Goal: Task Accomplishment & Management: Manage account settings

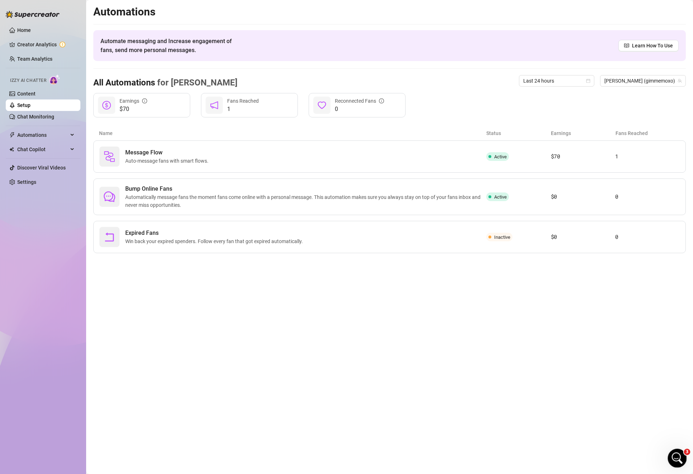
click at [676, 456] on icon "Open Intercom Messenger" at bounding box center [677, 457] width 12 height 12
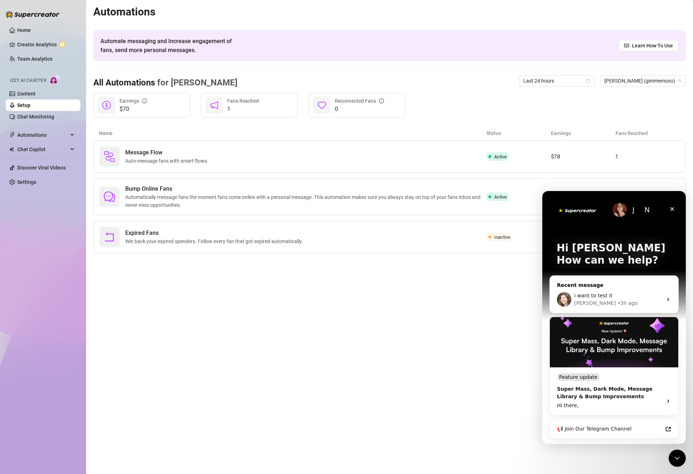
click at [595, 297] on span "i want to test it" at bounding box center [593, 296] width 38 height 6
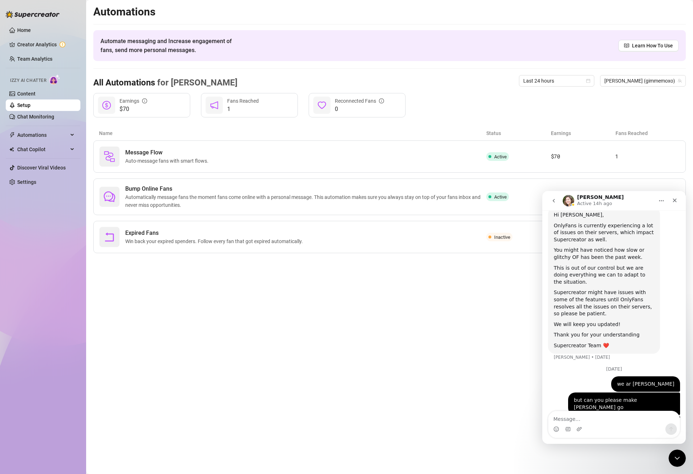
scroll to position [49, 0]
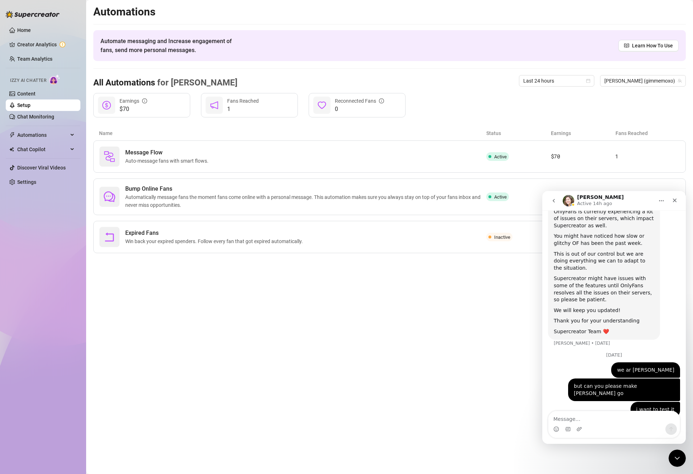
click at [586, 422] on textarea "Message…" at bounding box center [614, 417] width 131 height 12
type textarea "is anyone up?"
click at [670, 425] on button "Send a message…" at bounding box center [671, 428] width 11 height 11
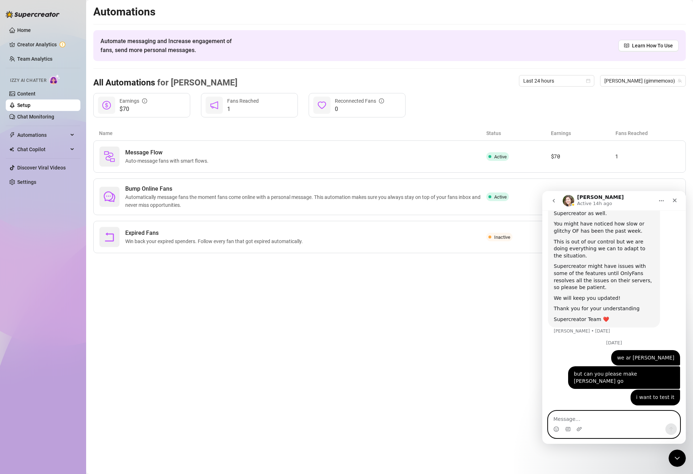
scroll to position [70, 0]
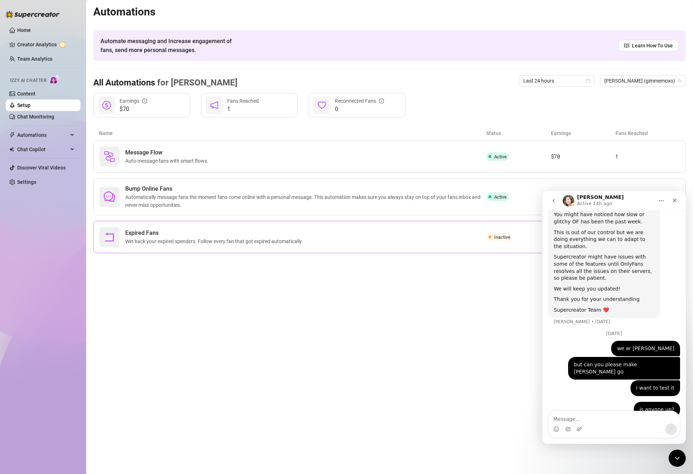
click at [265, 230] on span "Expired Fans" at bounding box center [215, 233] width 181 height 9
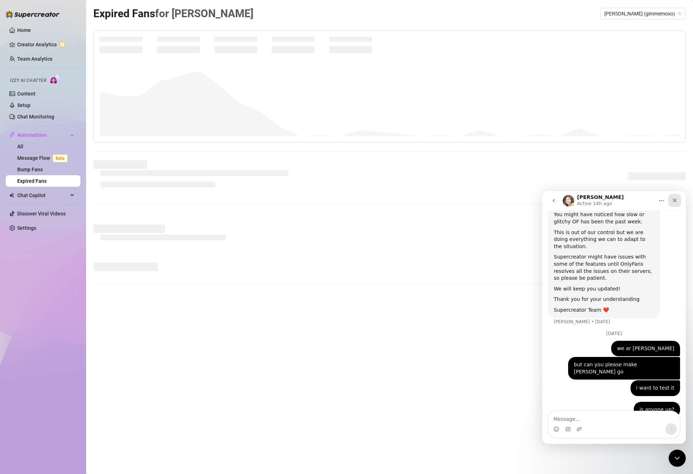
click at [676, 204] on div "Close" at bounding box center [674, 200] width 13 height 13
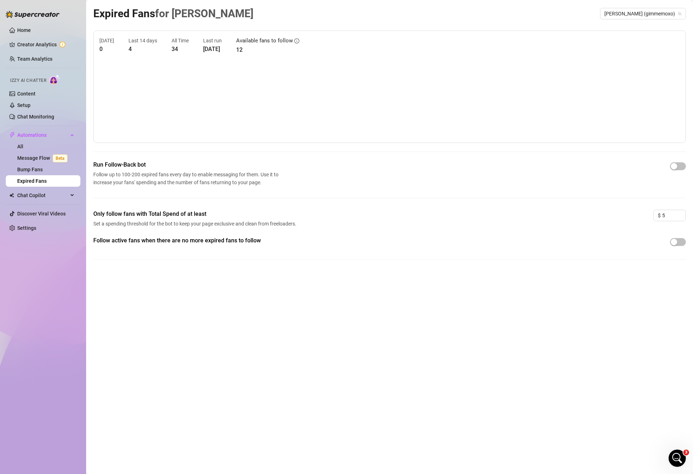
click at [292, 220] on span "Set a spending threshold for the bot to keep your page exclusive and clean from…" at bounding box center [195, 224] width 205 height 8
click at [126, 211] on span "Only follow fans with Total Spend of at least" at bounding box center [195, 214] width 205 height 9
click at [386, 157] on div "[DATE] 0 Last 14 days 4 All Time 34 Last run [DATE] Available fans to follow 12…" at bounding box center [389, 151] width 593 height 241
click at [36, 159] on link "Message Flow Beta" at bounding box center [43, 158] width 53 height 6
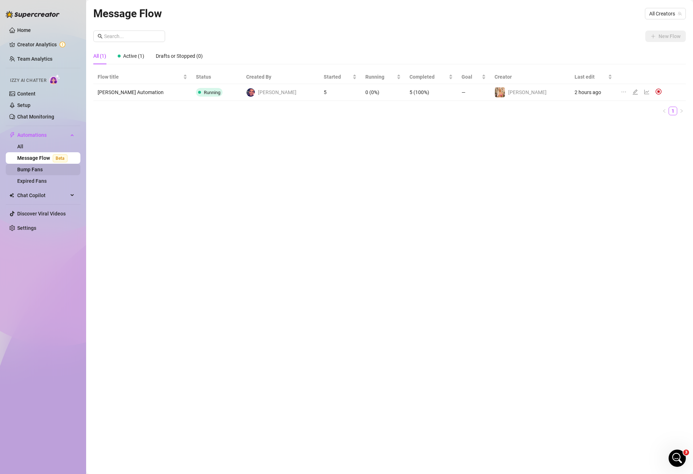
click at [37, 170] on link "Bump Fans" at bounding box center [29, 170] width 25 height 6
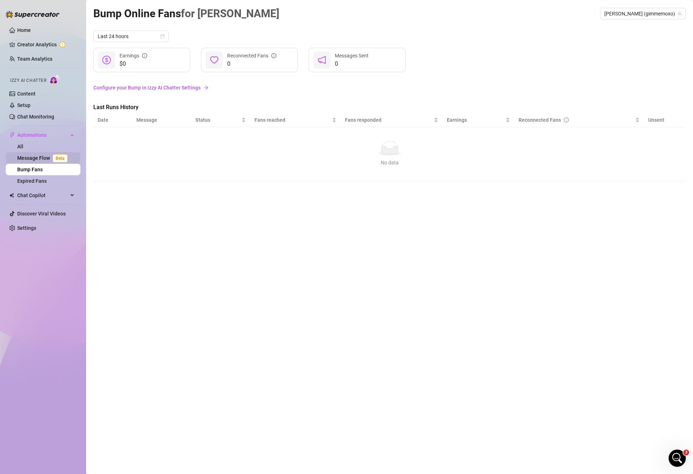
click at [37, 161] on link "Message Flow Beta" at bounding box center [43, 158] width 53 height 6
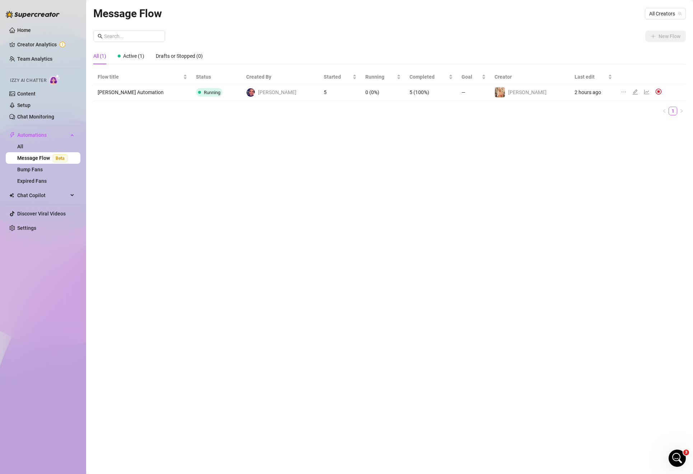
click at [281, 85] on td "[PERSON_NAME]" at bounding box center [281, 92] width 78 height 17
click at [633, 94] on div at bounding box center [637, 92] width 9 height 8
click at [644, 90] on icon "line-chart" at bounding box center [647, 92] width 6 height 6
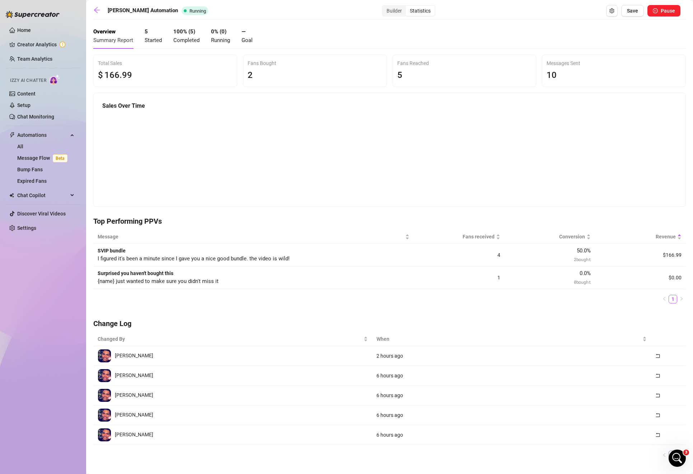
click at [665, 258] on td "$166.99" at bounding box center [640, 255] width 91 height 23
click at [581, 255] on div "50.0 % 2 bought" at bounding box center [550, 255] width 82 height 17
click at [35, 155] on link "Message Flow Beta" at bounding box center [43, 158] width 53 height 6
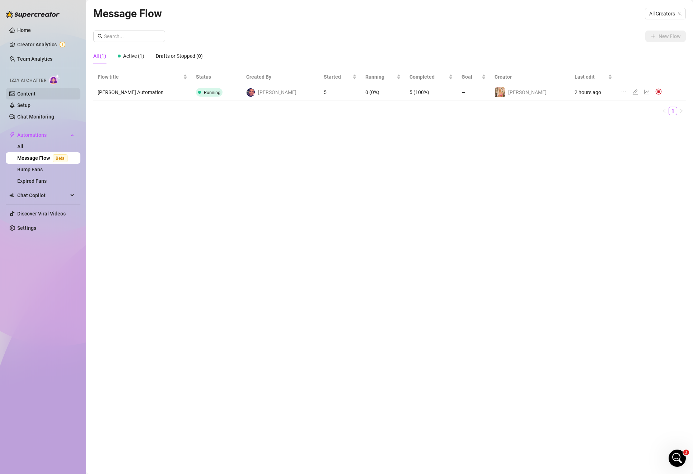
click at [33, 94] on link "Content" at bounding box center [26, 94] width 18 height 6
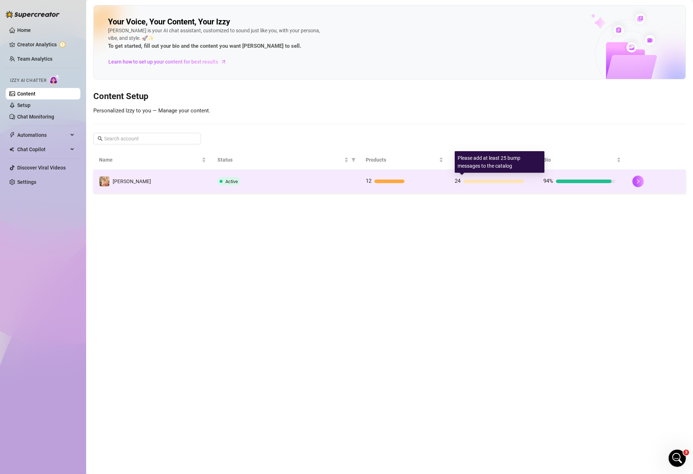
click at [492, 180] on div at bounding box center [493, 182] width 61 height 4
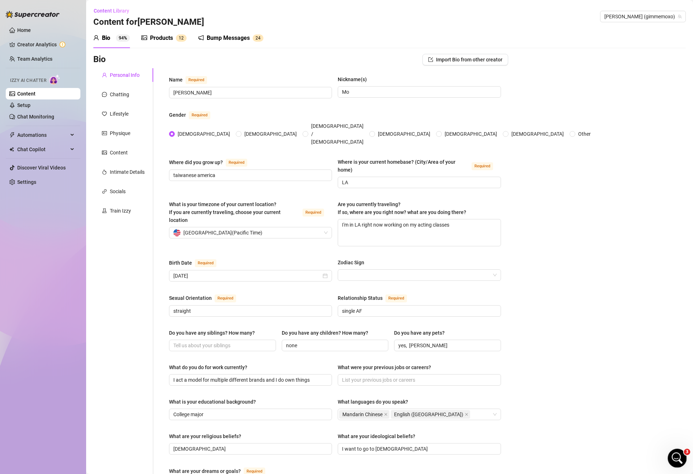
click at [676, 460] on icon "Open Intercom Messenger" at bounding box center [677, 457] width 12 height 12
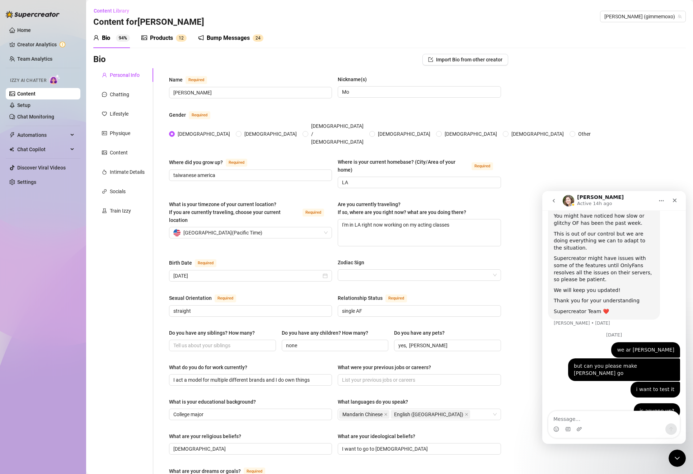
scroll to position [70, 0]
click at [555, 201] on icon "go back" at bounding box center [554, 201] width 6 height 6
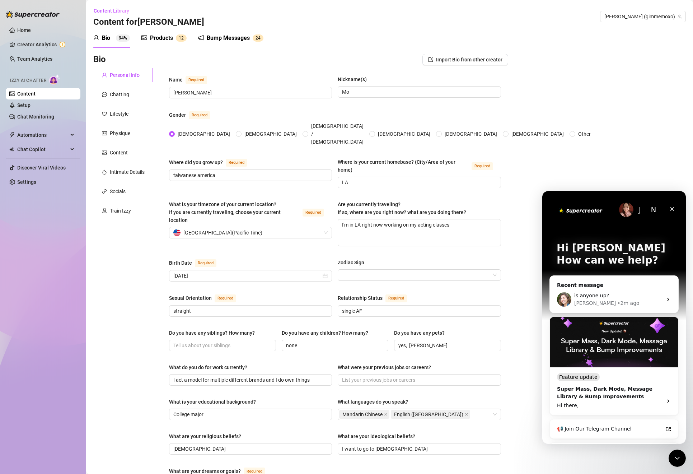
scroll to position [0, 0]
click at [633, 211] on div "J" at bounding box center [640, 209] width 14 height 14
click at [629, 209] on img "Intercom messenger" at bounding box center [626, 209] width 14 height 14
click at [643, 211] on div "J" at bounding box center [640, 209] width 14 height 14
click at [581, 213] on img "Intercom messenger" at bounding box center [581, 210] width 48 height 10
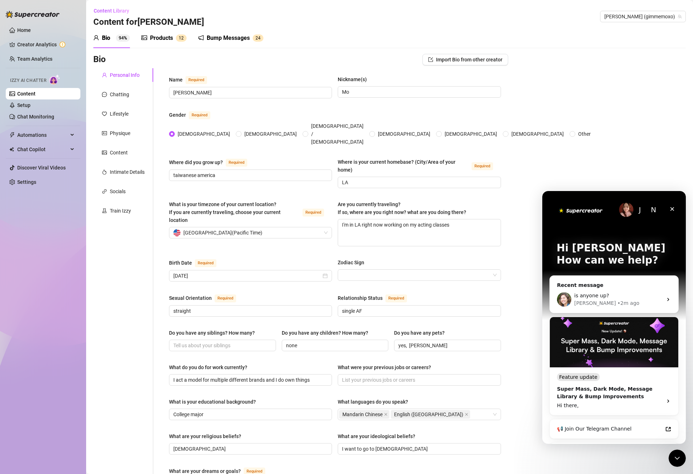
click at [648, 214] on div "N" at bounding box center [654, 209] width 14 height 14
click at [672, 206] on icon "Close" at bounding box center [673, 209] width 6 height 6
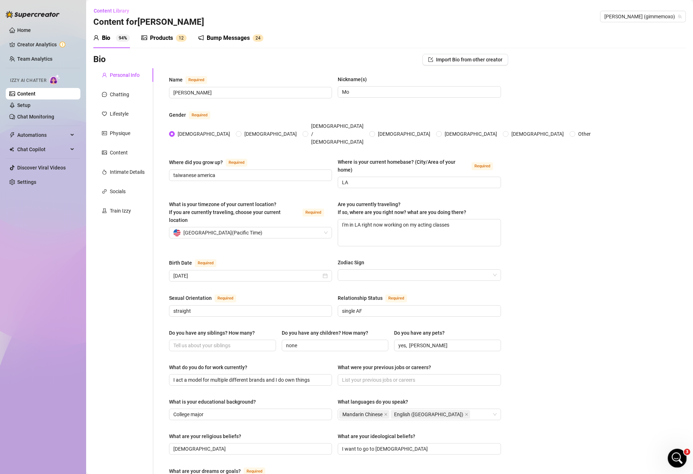
click html
click at [678, 455] on icon "Open Intercom Messenger" at bounding box center [677, 457] width 12 height 12
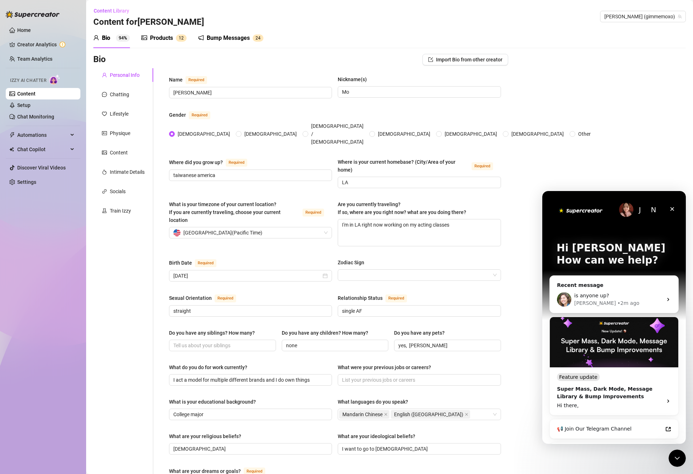
click at [655, 209] on div "N" at bounding box center [654, 209] width 14 height 14
click at [640, 208] on div "J" at bounding box center [640, 209] width 14 height 14
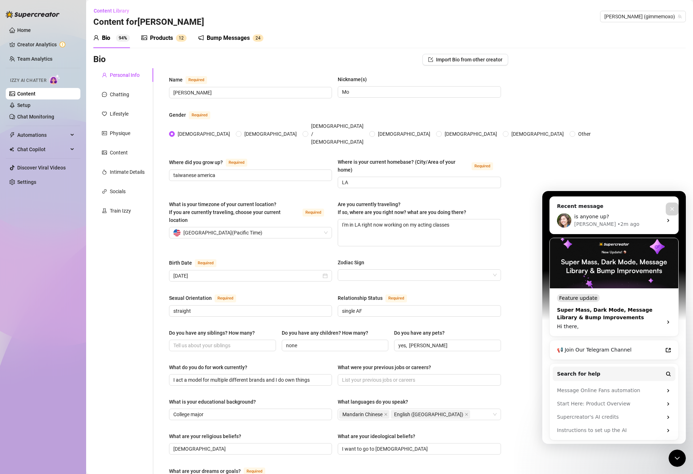
scroll to position [78, 0]
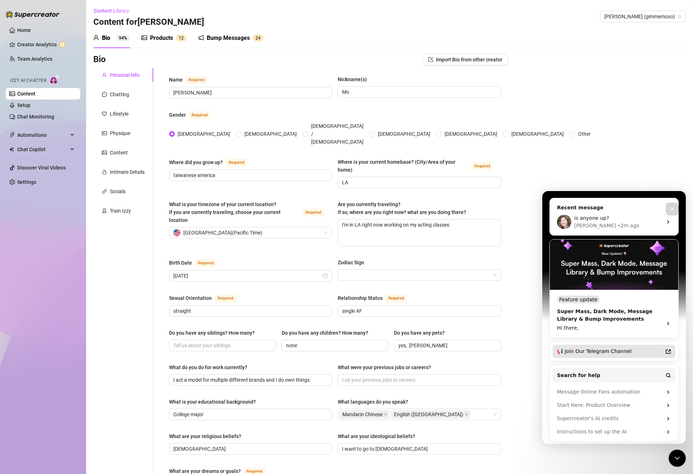
click at [612, 354] on div "📢 Join Our Telegram Channel" at bounding box center [610, 352] width 106 height 8
click at [39, 56] on link "Team Analytics" at bounding box center [34, 59] width 35 height 6
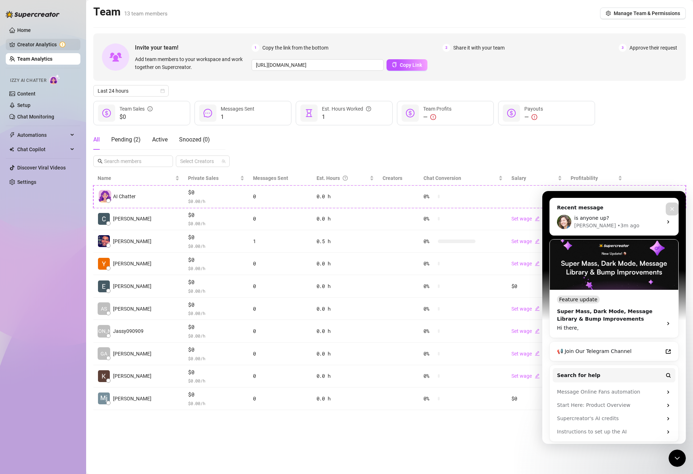
click at [39, 45] on link "Creator Analytics" at bounding box center [45, 44] width 57 height 11
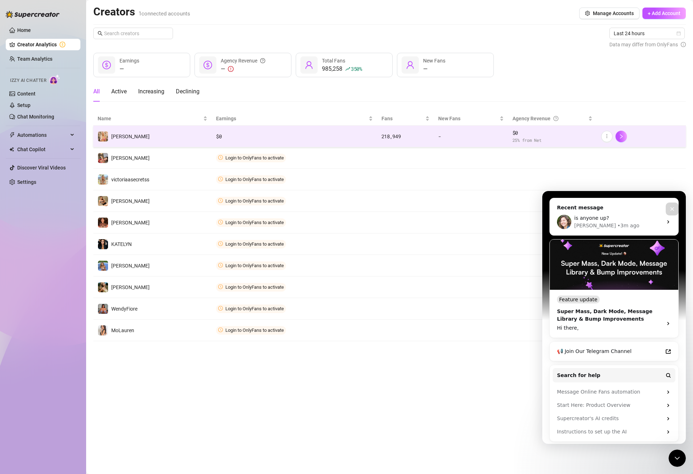
click at [205, 137] on td "[PERSON_NAME]" at bounding box center [152, 137] width 118 height 22
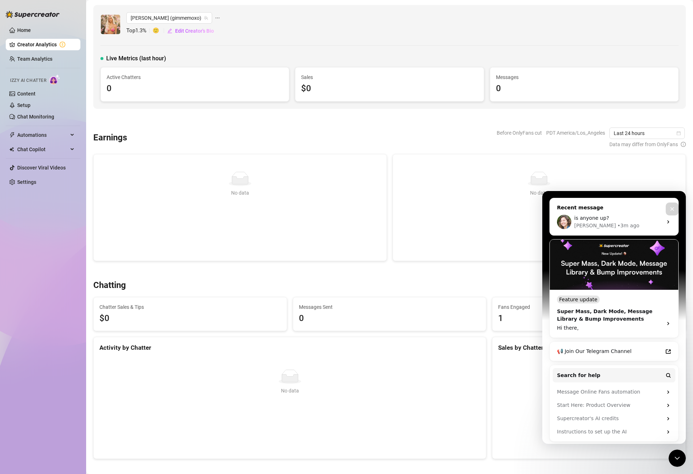
click at [668, 225] on div "is anyone up? [PERSON_NAME] • 3m ago" at bounding box center [614, 222] width 129 height 27
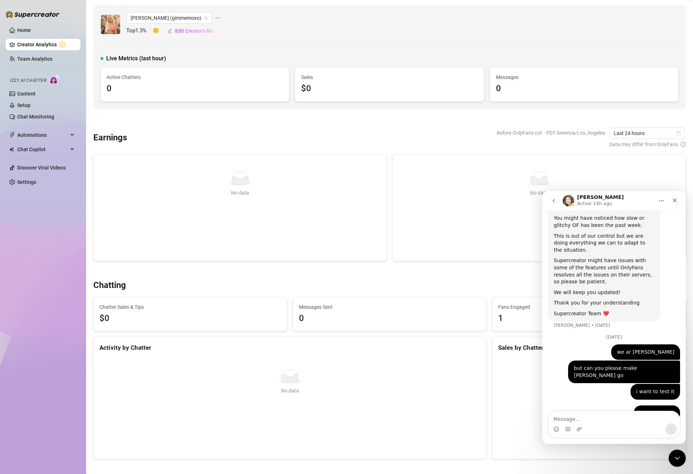
scroll to position [70, 0]
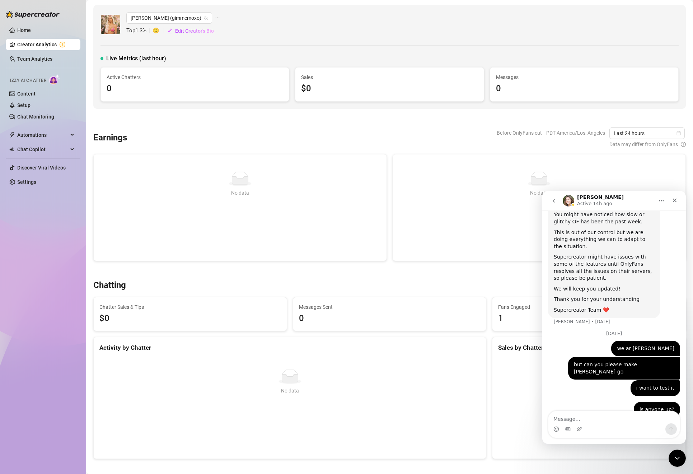
click at [555, 199] on icon "go back" at bounding box center [554, 201] width 6 height 6
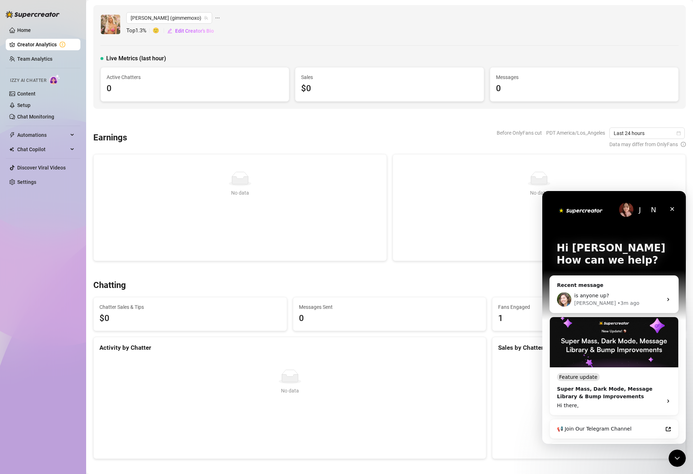
scroll to position [0, 0]
click at [555, 199] on div "J N Hi [PERSON_NAME] 👋 How can we help?" at bounding box center [614, 255] width 129 height 129
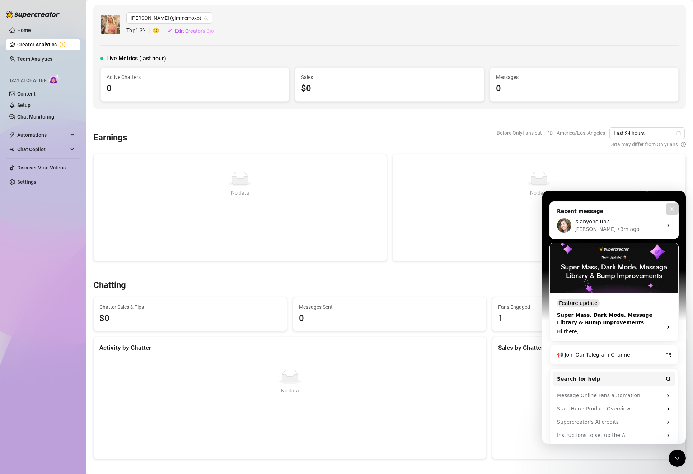
scroll to position [79, 0]
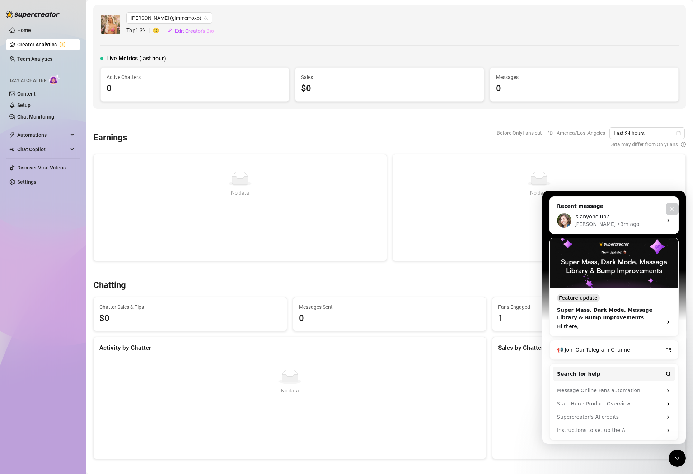
click at [673, 211] on icon "Close" at bounding box center [673, 209] width 6 height 6
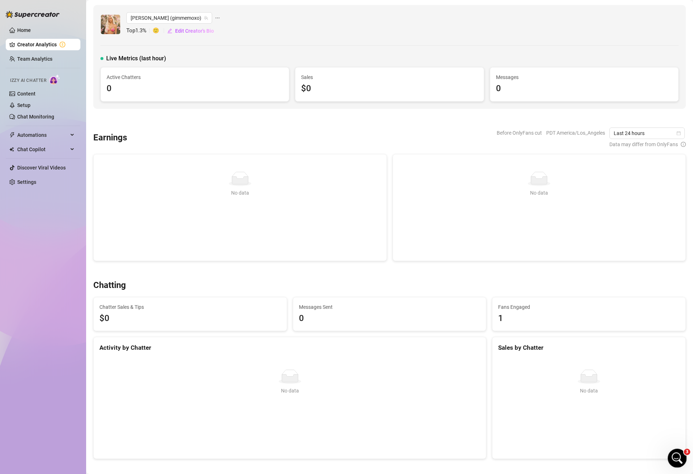
click at [672, 464] on div "Open Intercom Messenger" at bounding box center [677, 457] width 24 height 24
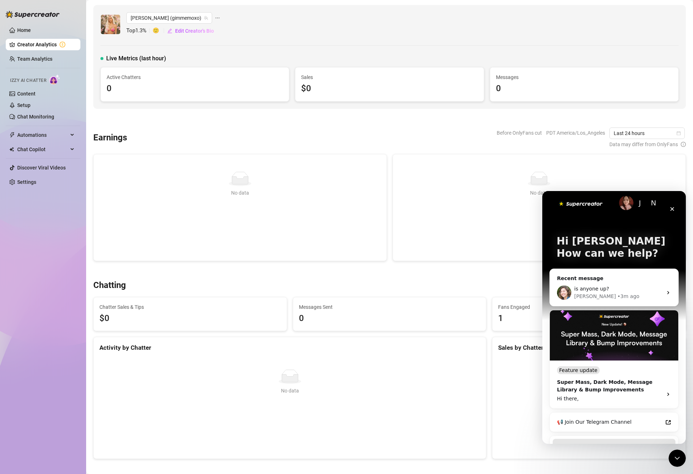
scroll to position [0, 0]
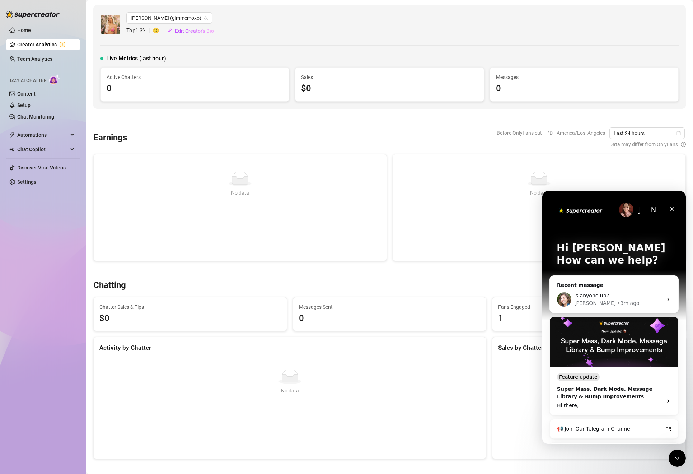
click at [634, 210] on div "J" at bounding box center [640, 209] width 14 height 14
click at [645, 211] on div "J" at bounding box center [640, 209] width 14 height 14
click at [655, 210] on div "N" at bounding box center [654, 209] width 14 height 14
drag, startPoint x: 541, startPoint y: 213, endPoint x: 0, endPoint y: 22, distance: 573.7
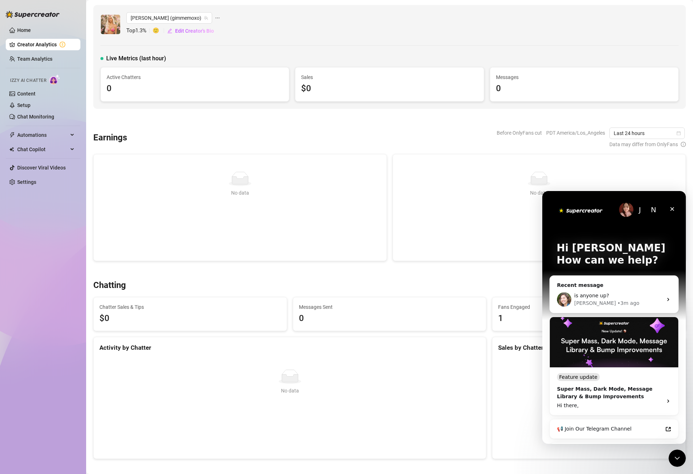
click at [541, 213] on div "No data No data" at bounding box center [540, 208] width 276 height 72
click at [573, 253] on p "Hi [PERSON_NAME]" at bounding box center [614, 248] width 115 height 12
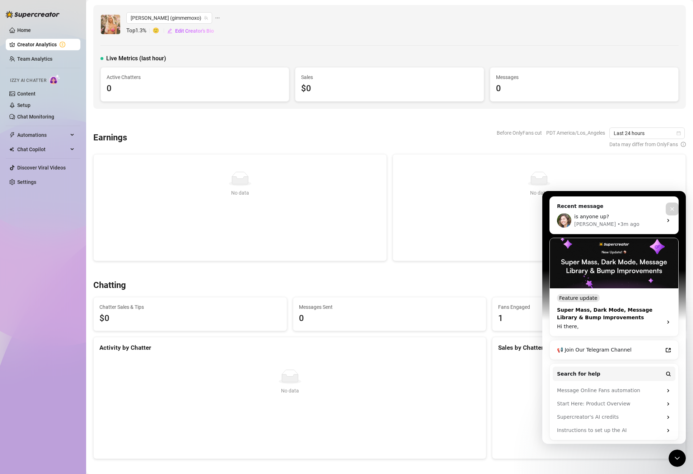
scroll to position [79, 0]
click at [569, 326] on div "Hi there," at bounding box center [607, 327] width 101 height 8
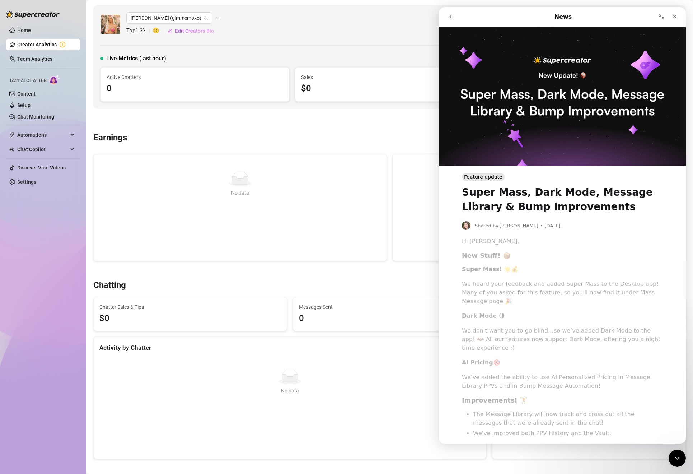
scroll to position [0, 0]
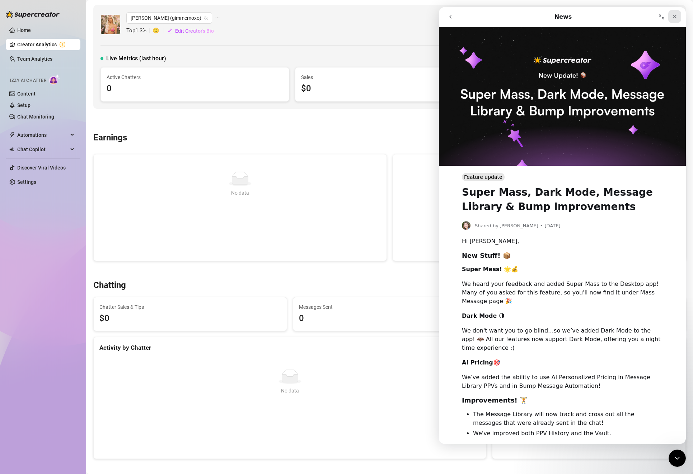
drag, startPoint x: 666, startPoint y: 17, endPoint x: 681, endPoint y: 17, distance: 15.1
click at [681, 17] on div "Intercom messenger" at bounding box center [627, 17] width 107 height 14
click at [681, 17] on div "Close" at bounding box center [674, 16] width 13 height 13
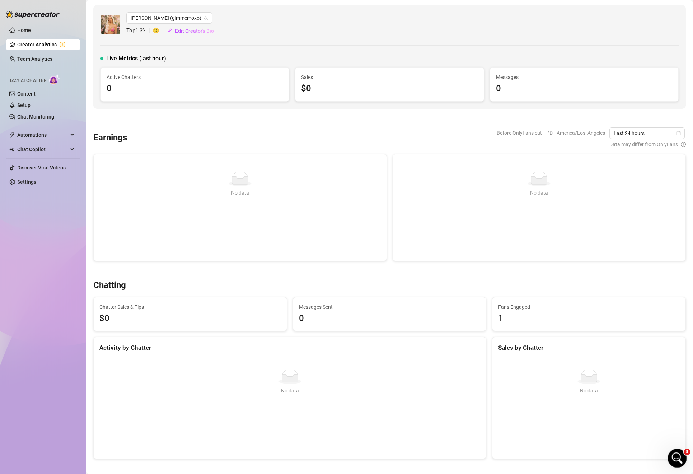
click at [671, 457] on icon "Open Intercom Messenger" at bounding box center [677, 457] width 12 height 12
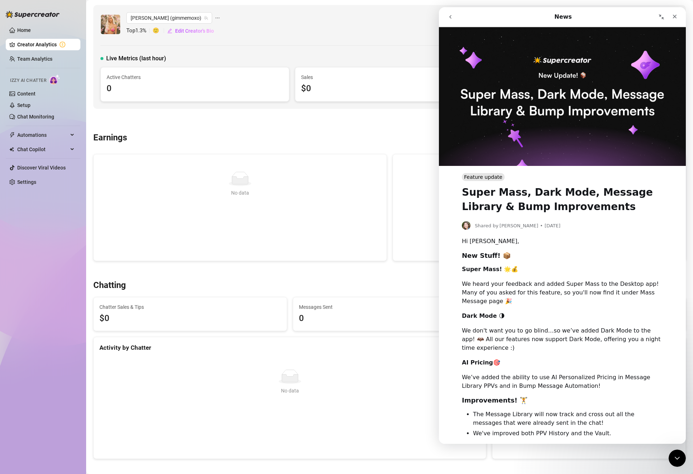
click at [447, 13] on button "go back" at bounding box center [451, 17] width 14 height 14
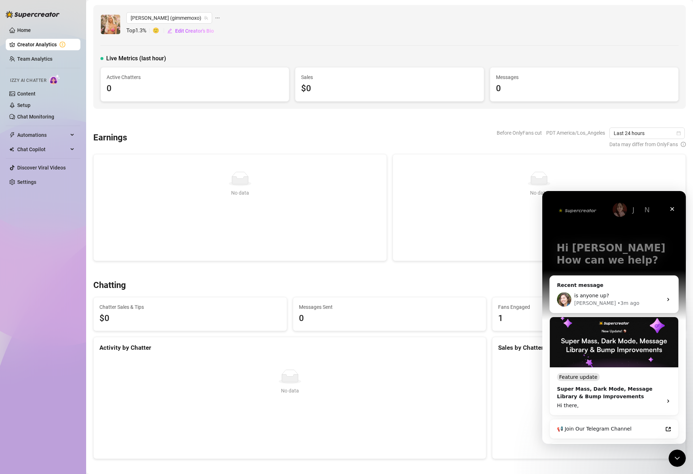
scroll to position [79, 0]
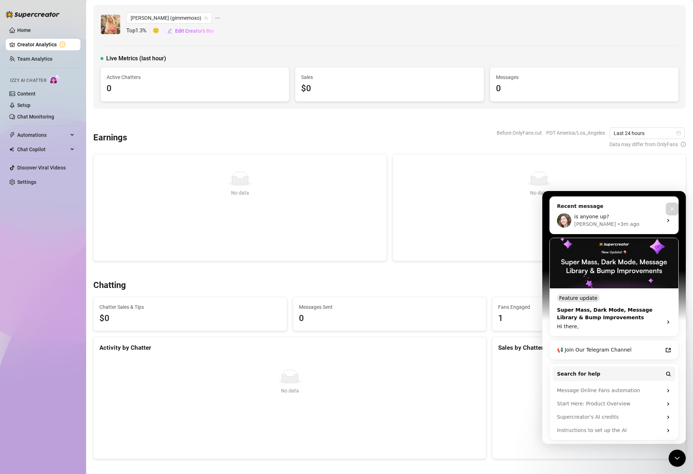
click at [580, 297] on div "Feature update" at bounding box center [578, 298] width 43 height 8
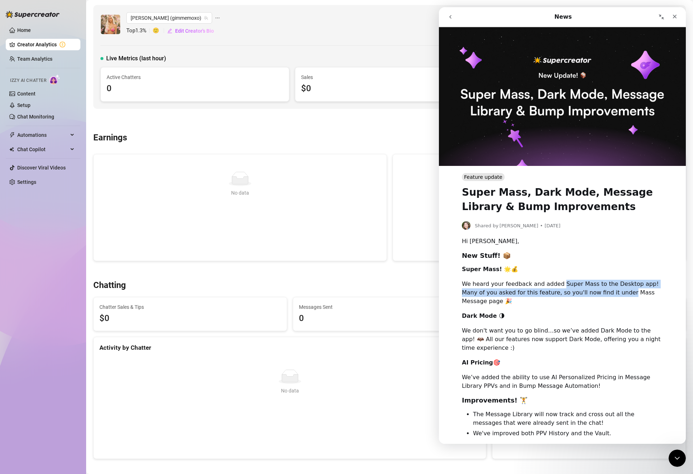
click at [589, 295] on div "We heard your feedback and added Super Mass to the Desktop app! Many of you ask…" at bounding box center [562, 293] width 201 height 26
click at [676, 453] on icon "Close Intercom Messenger" at bounding box center [676, 457] width 9 height 9
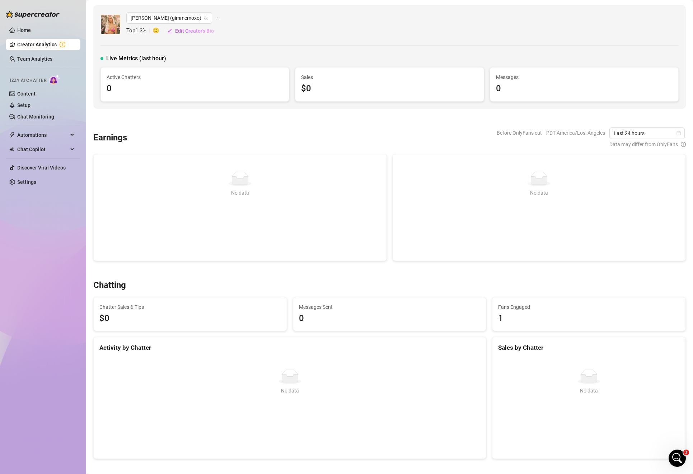
click at [264, 172] on div "No data" at bounding box center [240, 179] width 276 height 14
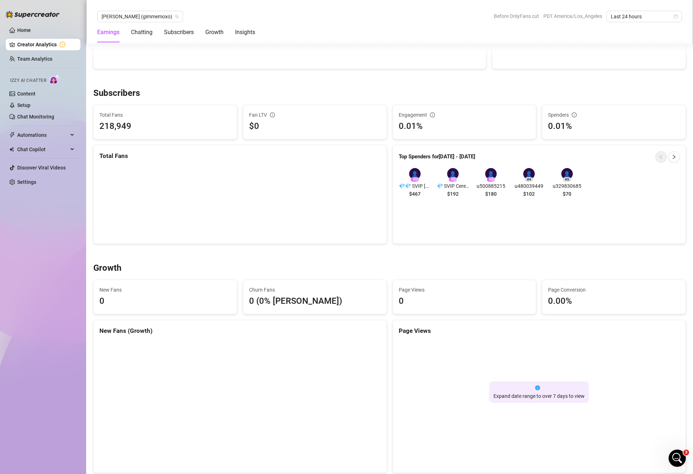
scroll to position [410, 0]
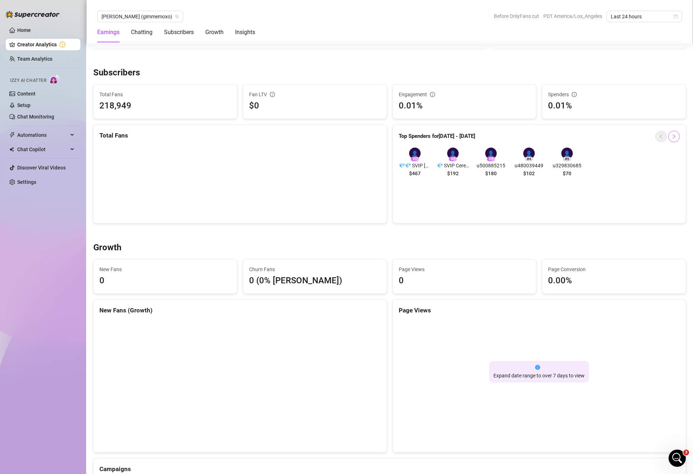
click at [675, 137] on icon "right" at bounding box center [674, 136] width 5 height 5
click at [667, 138] on div at bounding box center [668, 136] width 24 height 11
click at [663, 137] on icon "left" at bounding box center [661, 136] width 5 height 5
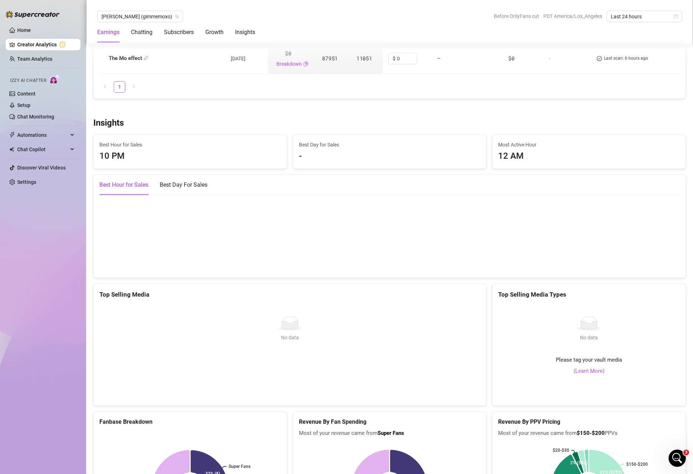
scroll to position [1067, 0]
click at [660, 11] on div "Last 24 hours" at bounding box center [644, 16] width 75 height 11
click at [638, 79] on div "Custom date" at bounding box center [644, 77] width 64 height 8
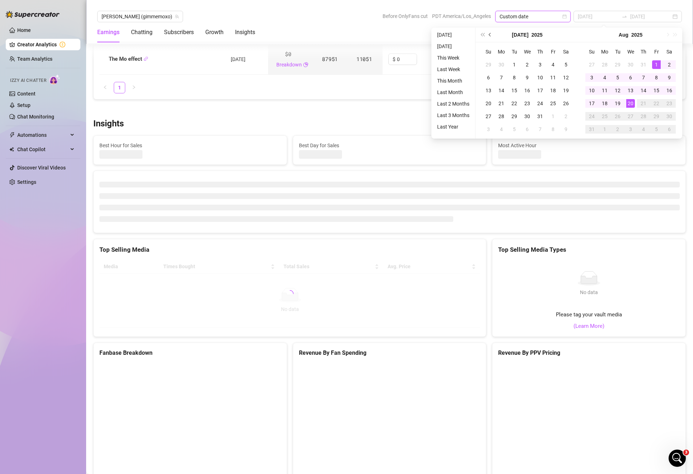
type input "[DATE]"
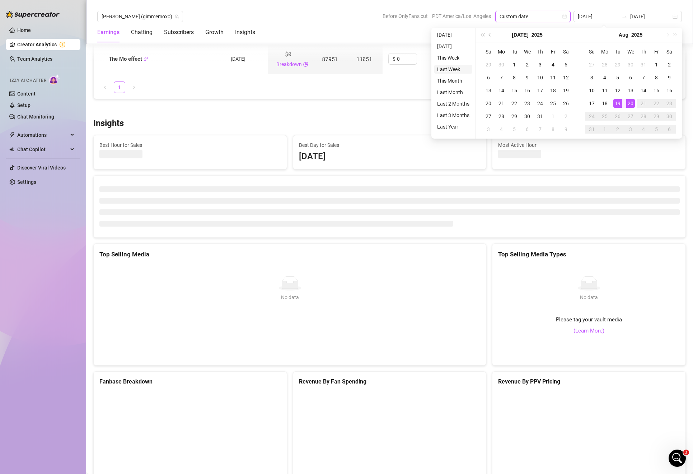
type input "[DATE]"
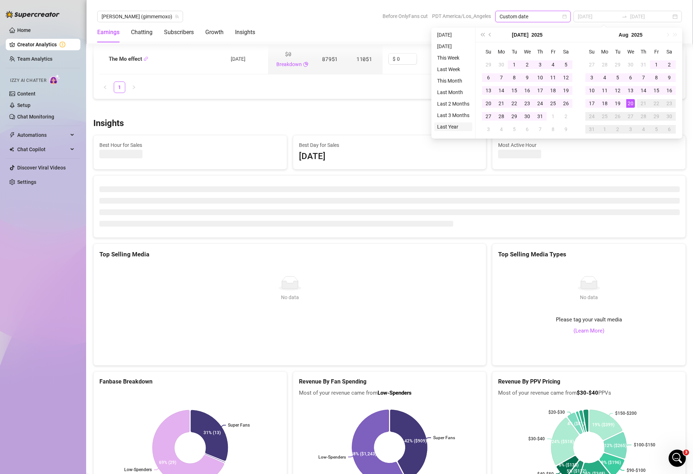
type input "[DATE]"
click at [449, 127] on li "Last Year" at bounding box center [453, 126] width 38 height 9
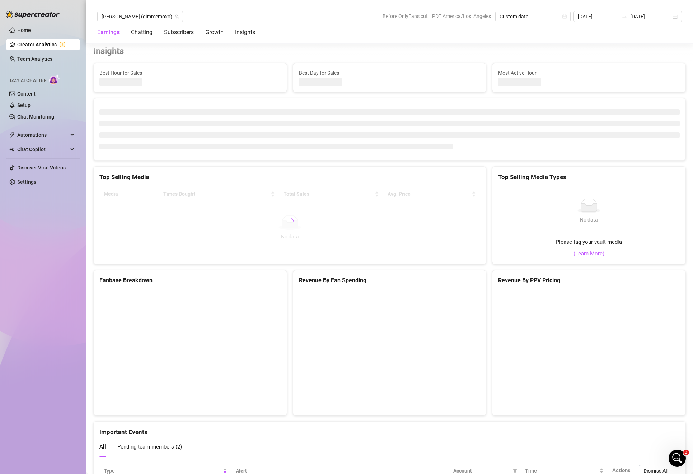
type input "[DATE]"
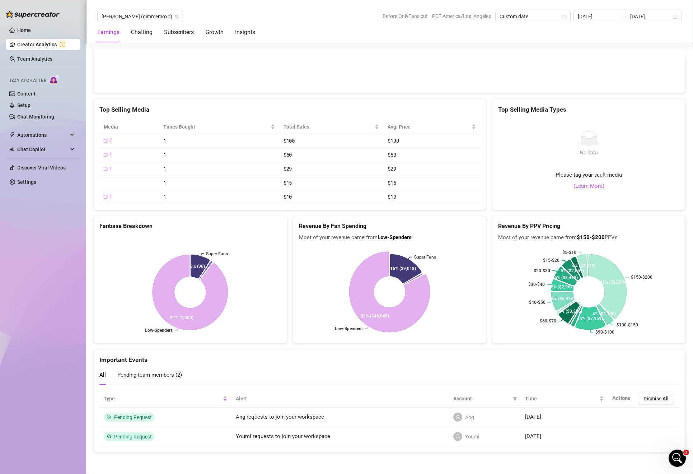
scroll to position [1273, 0]
click at [580, 265] on rect at bounding box center [589, 292] width 182 height 90
click at [575, 265] on icon at bounding box center [576, 265] width 13 height 23
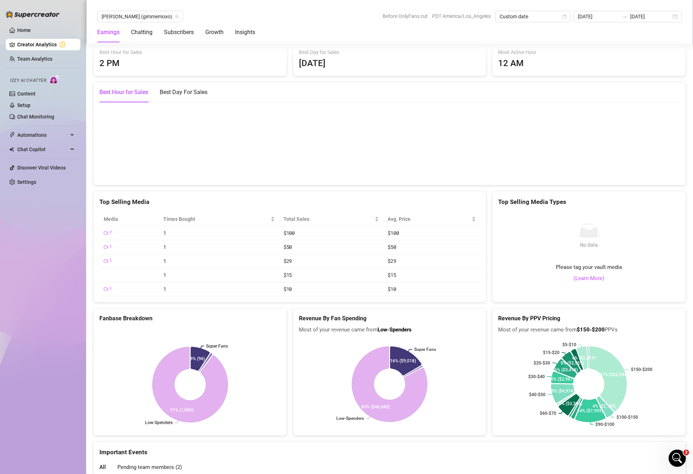
scroll to position [1178, 0]
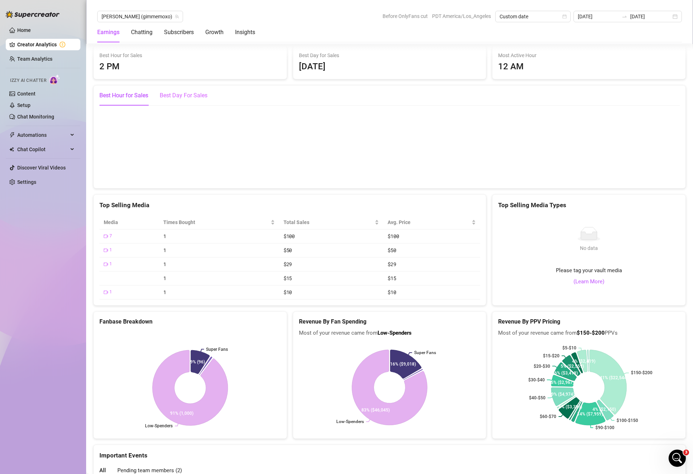
click at [174, 89] on div "Best Day For Sales" at bounding box center [184, 95] width 48 height 20
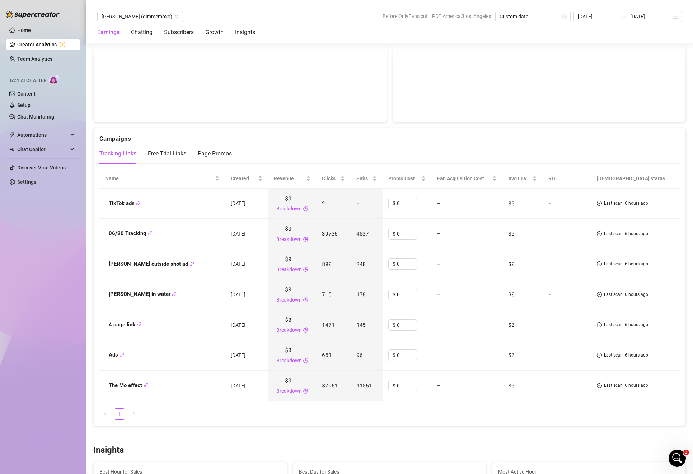
scroll to position [699, 0]
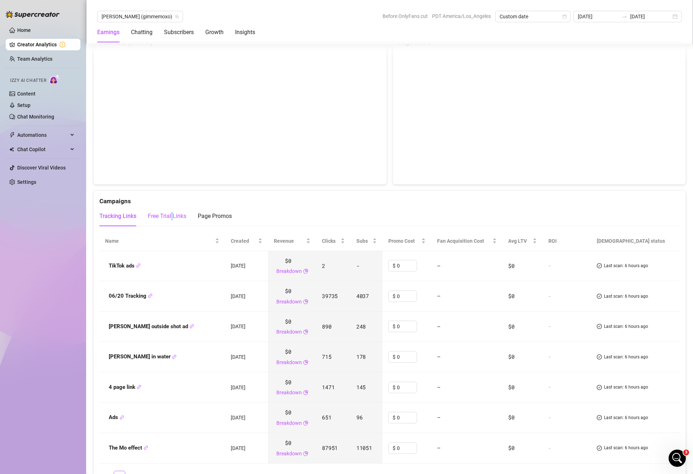
click at [172, 216] on div "Free Trial Links" at bounding box center [167, 216] width 38 height 9
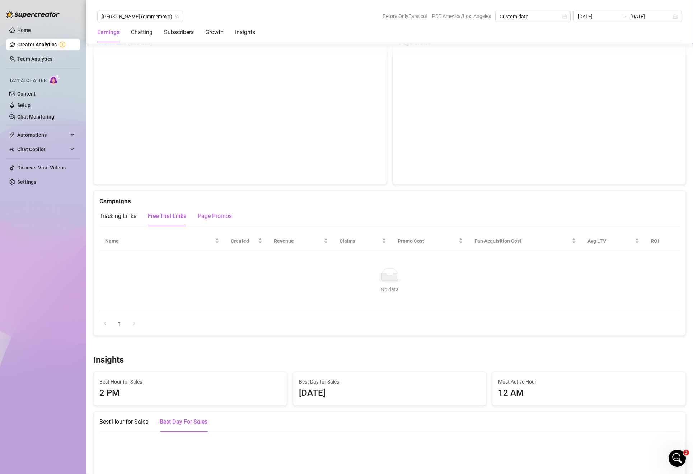
click at [208, 215] on div "Page Promos" at bounding box center [215, 216] width 34 height 9
click at [115, 216] on div "Tracking Links" at bounding box center [117, 216] width 37 height 9
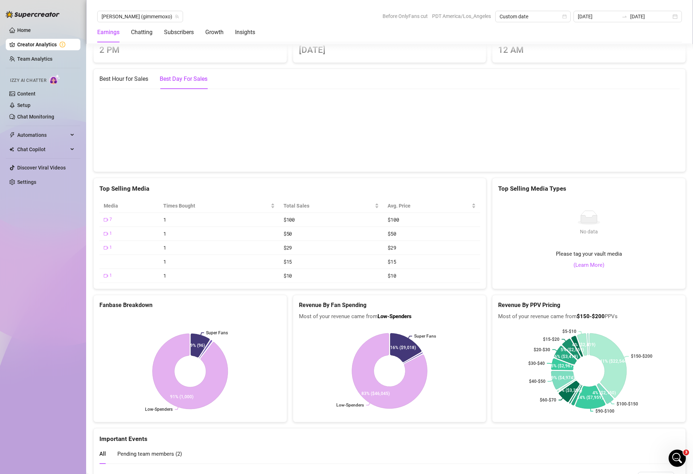
scroll to position [1194, 0]
click at [121, 77] on div "Best Hour for Sales" at bounding box center [123, 79] width 49 height 9
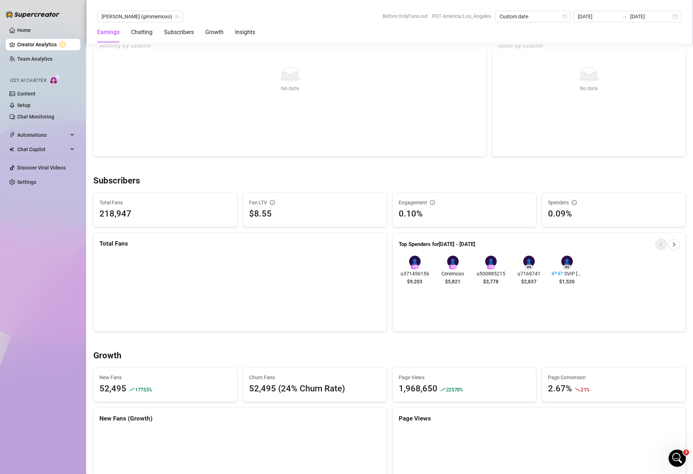
scroll to position [297, 0]
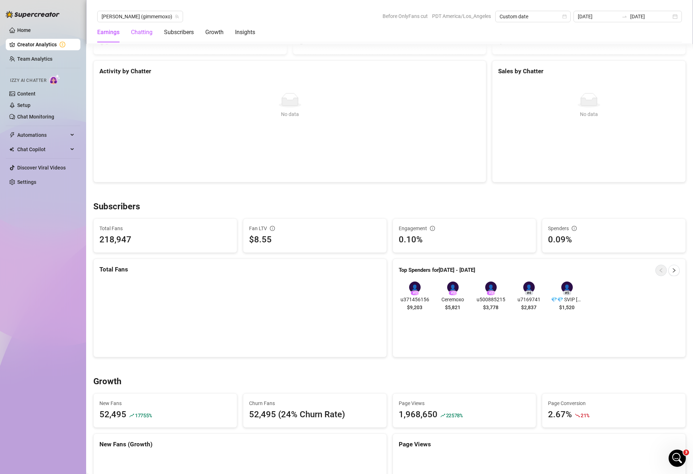
click at [140, 34] on div "Chatting" at bounding box center [142, 32] width 22 height 9
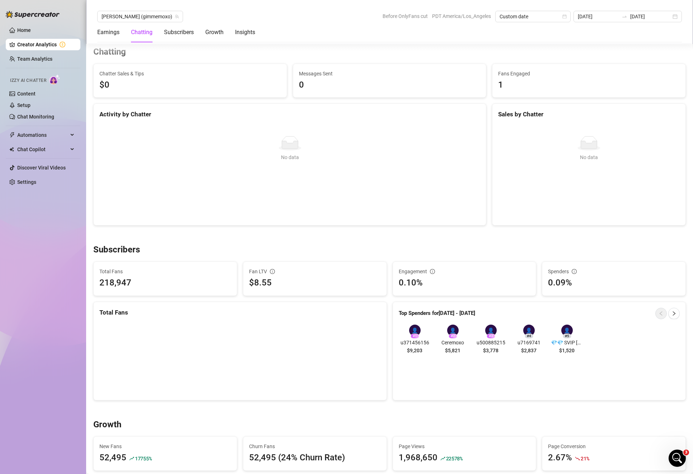
scroll to position [253, 0]
click at [185, 37] on div "Subscribers" at bounding box center [179, 32] width 30 height 20
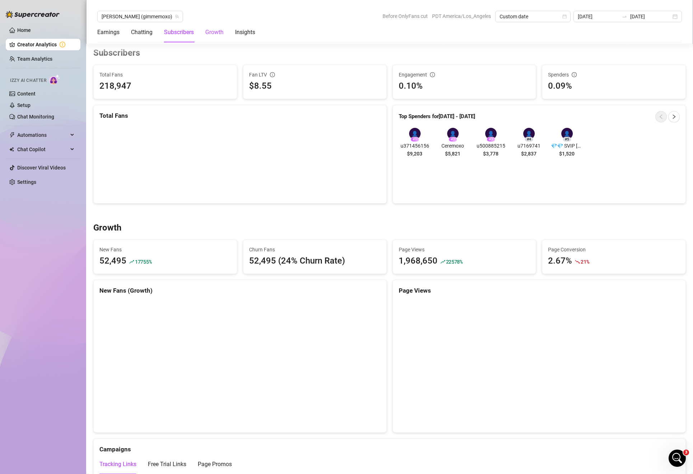
click at [214, 30] on div "Growth" at bounding box center [214, 32] width 18 height 9
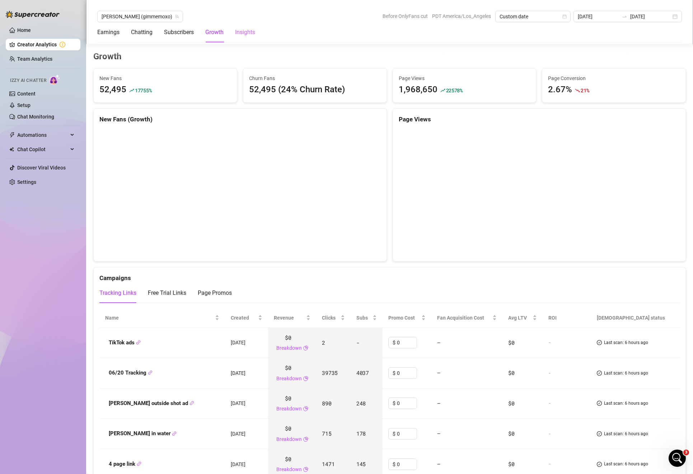
scroll to position [626, 0]
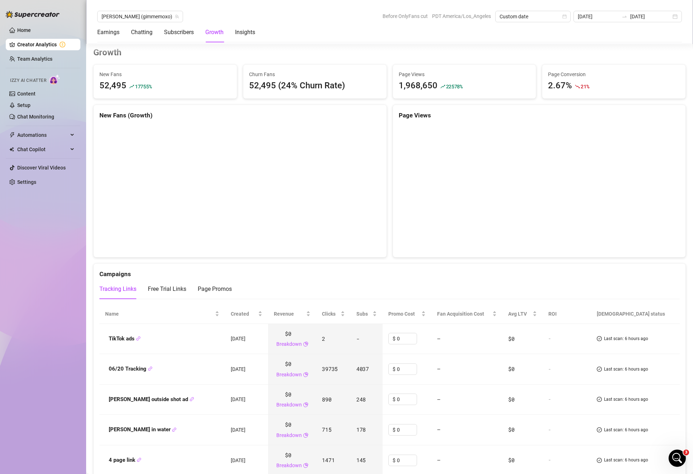
click at [195, 27] on div "Earnings Chatting Subscribers Growth Insights" at bounding box center [176, 32] width 158 height 20
click at [243, 32] on div "Insights" at bounding box center [245, 32] width 20 height 9
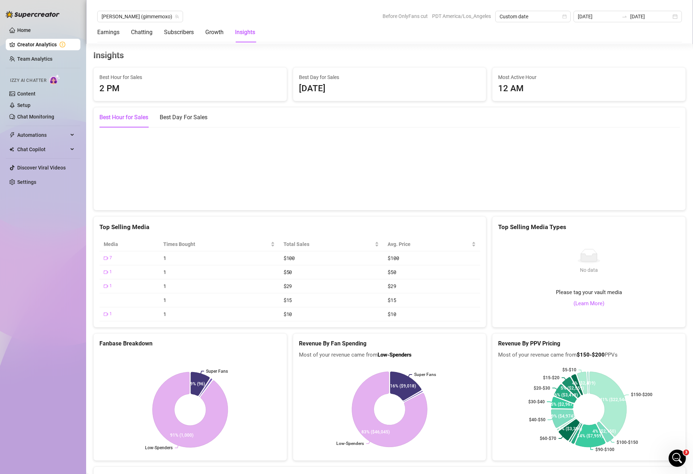
scroll to position [1159, 0]
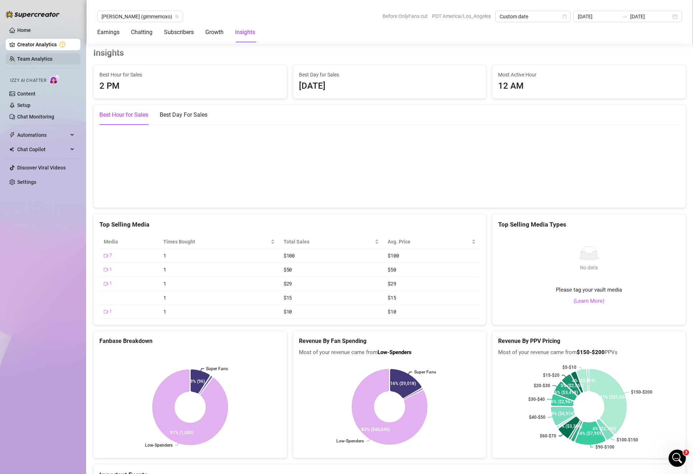
click at [39, 56] on link "Team Analytics" at bounding box center [34, 59] width 35 height 6
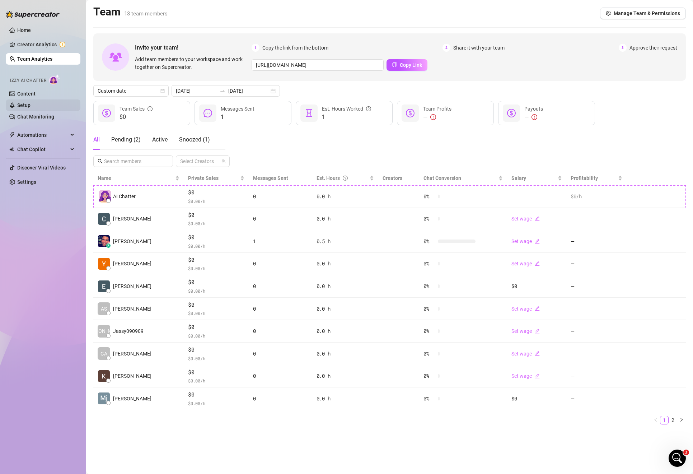
click at [31, 102] on link "Setup" at bounding box center [23, 105] width 13 height 6
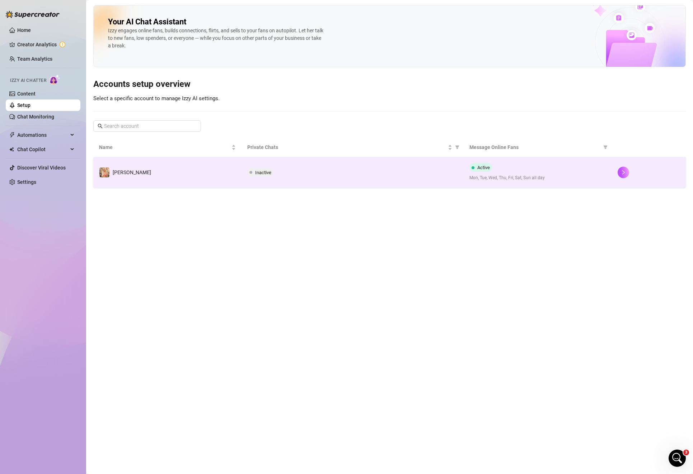
click at [267, 175] on span "Inactive" at bounding box center [263, 172] width 16 height 5
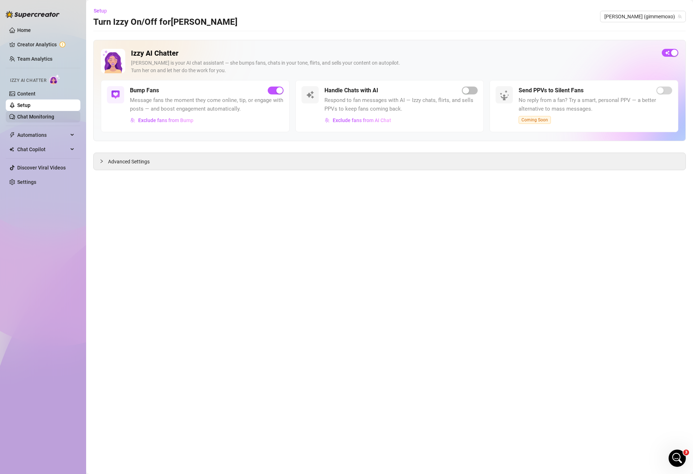
click at [41, 117] on link "Chat Monitoring" at bounding box center [35, 117] width 37 height 6
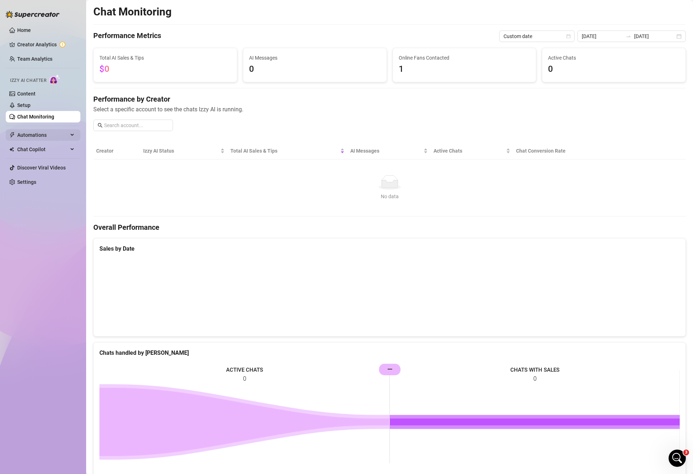
click at [35, 132] on span "Automations" at bounding box center [42, 134] width 51 height 11
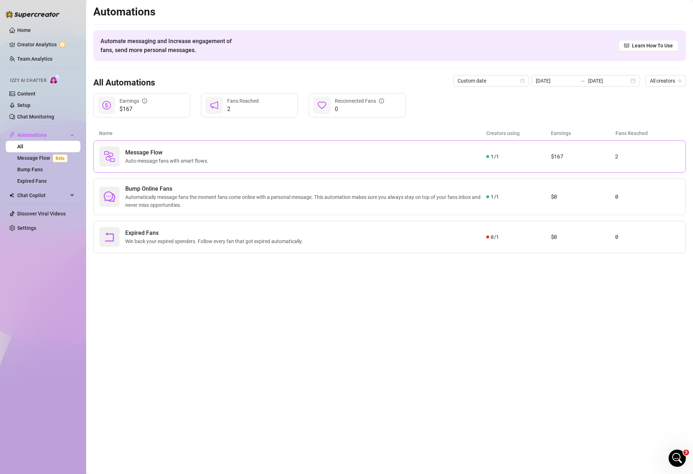
click at [200, 158] on span "Auto-message fans with smart flows." at bounding box center [168, 161] width 86 height 8
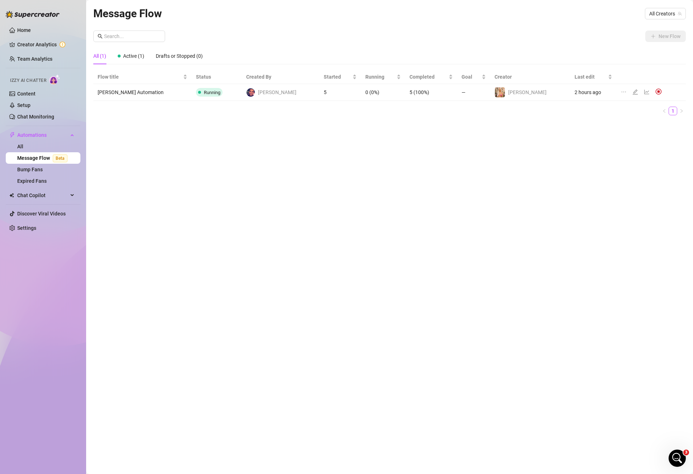
click at [320, 93] on td "5" at bounding box center [341, 92] width 42 height 17
click at [644, 93] on icon "line-chart" at bounding box center [647, 92] width 6 height 6
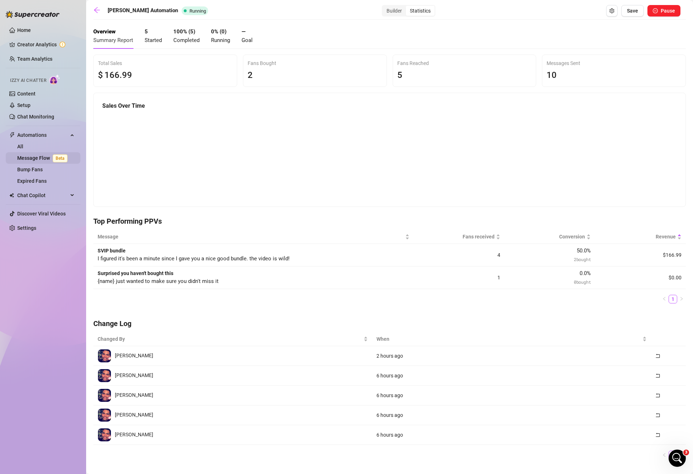
click at [31, 155] on link "Message Flow Beta" at bounding box center [43, 158] width 53 height 6
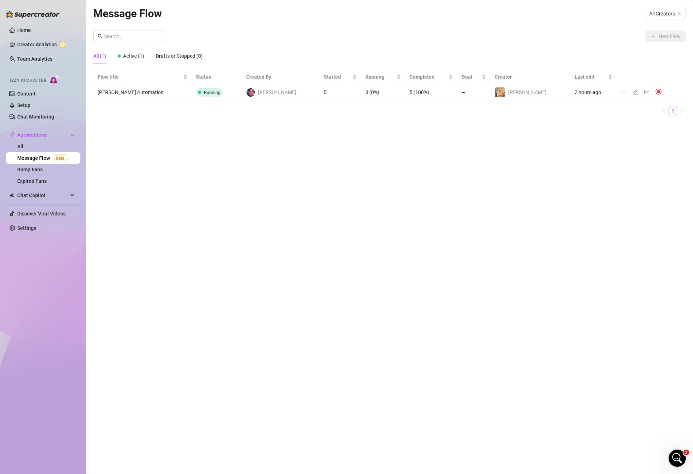
click at [192, 87] on td "Running" at bounding box center [217, 92] width 50 height 17
click at [633, 90] on icon "edit" at bounding box center [636, 92] width 6 height 6
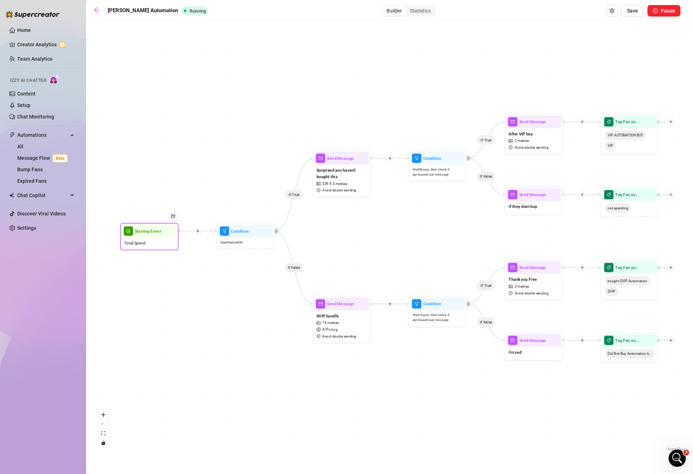
click at [157, 239] on div "Total Spend" at bounding box center [149, 242] width 55 height 11
click at [150, 234] on span "Starting Event" at bounding box center [148, 231] width 26 height 6
click at [146, 247] on div "Total Spend" at bounding box center [149, 242] width 55 height 11
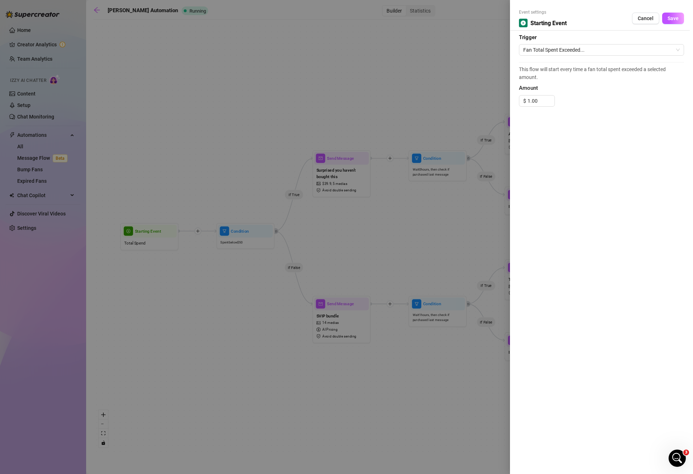
click at [147, 247] on div at bounding box center [346, 237] width 693 height 474
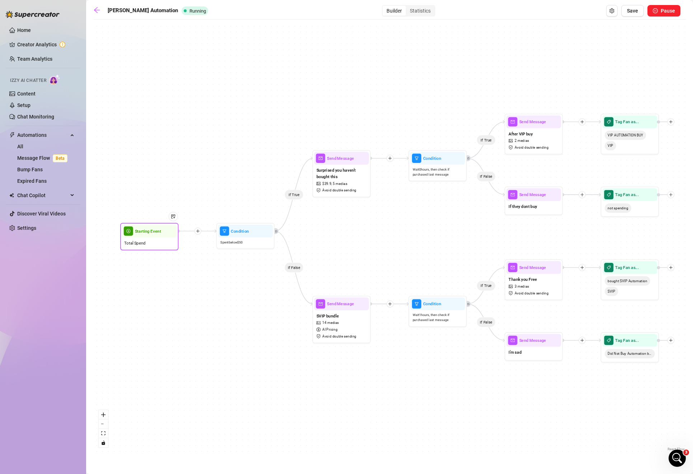
click at [132, 246] on div "Total Spend" at bounding box center [149, 242] width 55 height 11
click at [139, 234] on span "Starting Event" at bounding box center [148, 231] width 26 height 6
click at [130, 246] on div "Total Spend" at bounding box center [149, 242] width 55 height 11
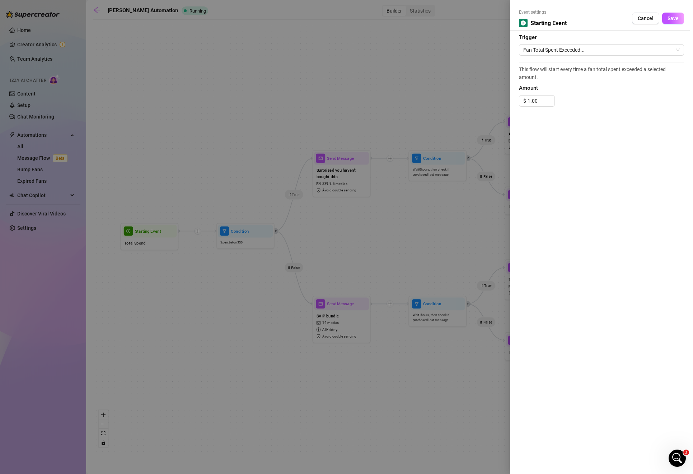
click at [130, 246] on div at bounding box center [346, 237] width 693 height 474
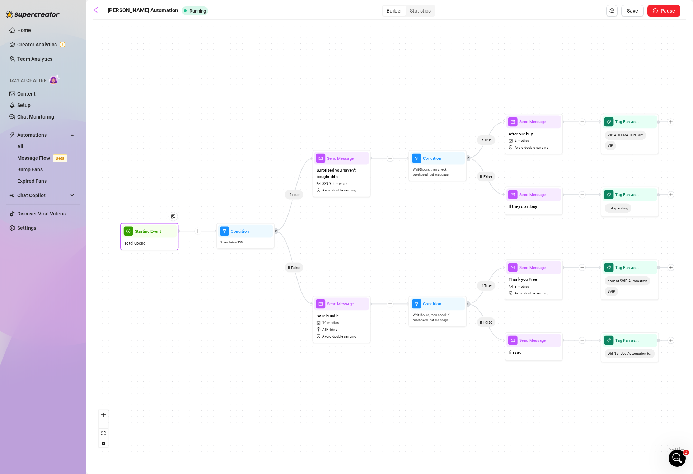
click at [130, 246] on div "Total Spend" at bounding box center [149, 242] width 55 height 11
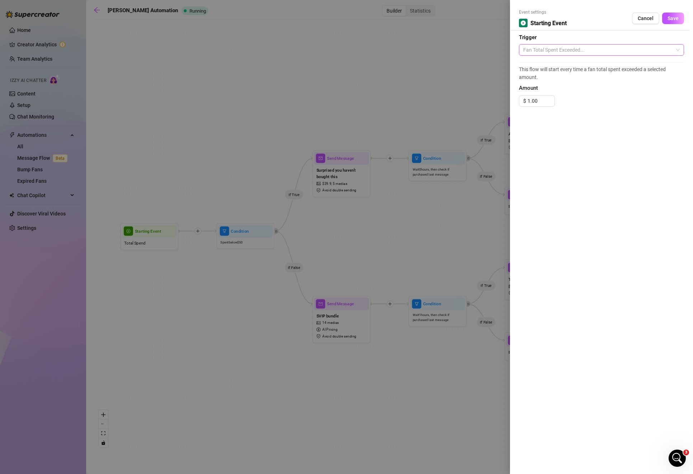
click at [558, 51] on span "Fan Total Spent Exceeded..." at bounding box center [601, 50] width 157 height 11
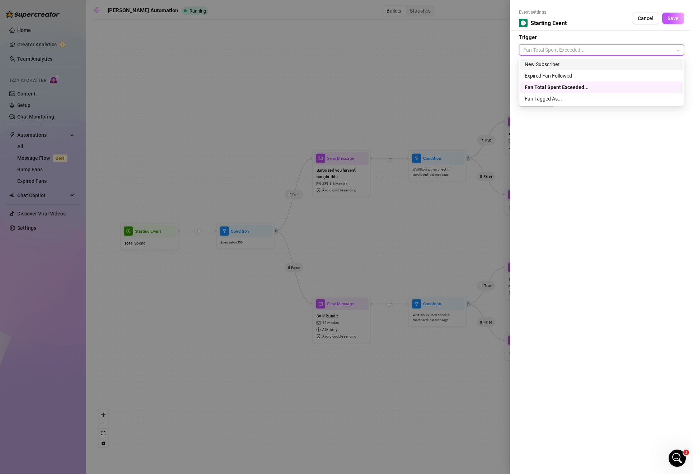
click at [453, 64] on div at bounding box center [346, 237] width 693 height 474
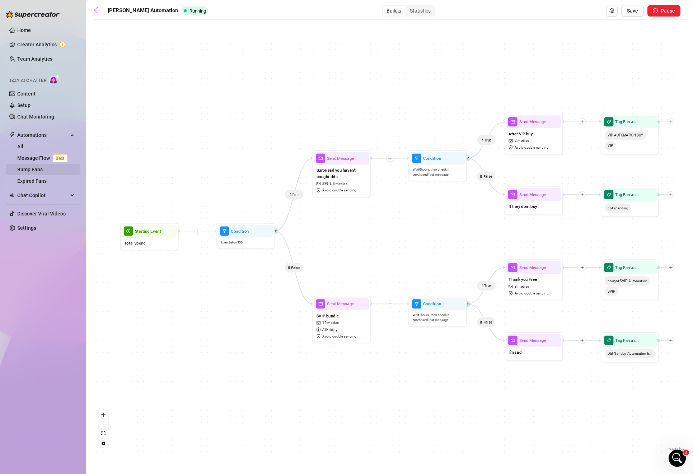
click at [31, 168] on link "Bump Fans" at bounding box center [29, 170] width 25 height 6
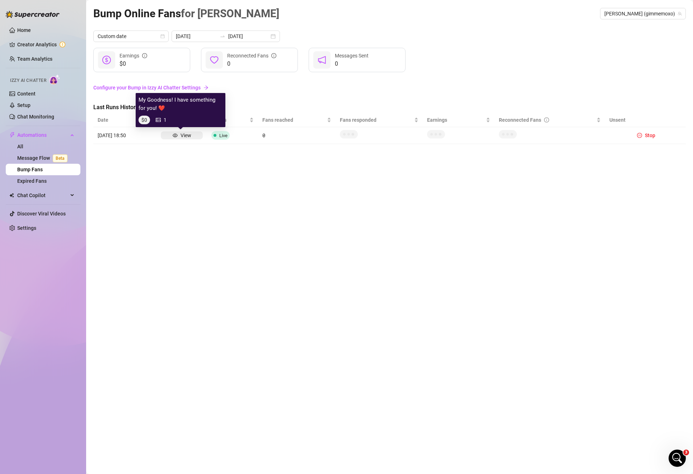
click at [191, 137] on div "View" at bounding box center [182, 135] width 42 height 8
click at [191, 135] on div "View" at bounding box center [182, 135] width 42 height 8
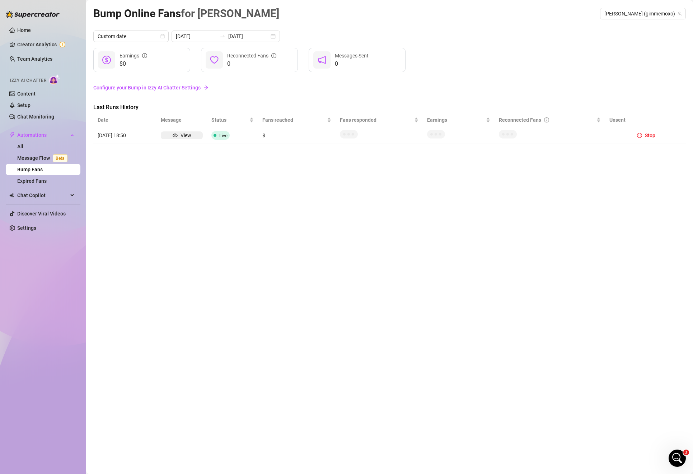
click at [345, 138] on icon at bounding box center [349, 134] width 18 height 9
click at [236, 119] on span "Status" at bounding box center [229, 120] width 37 height 8
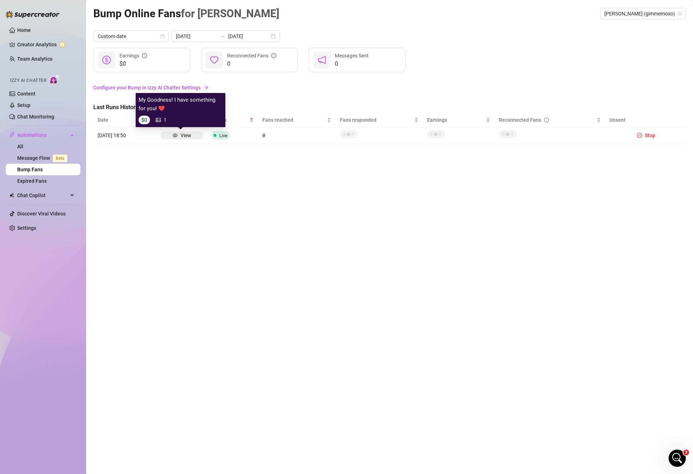
click at [184, 136] on div "View" at bounding box center [186, 135] width 11 height 8
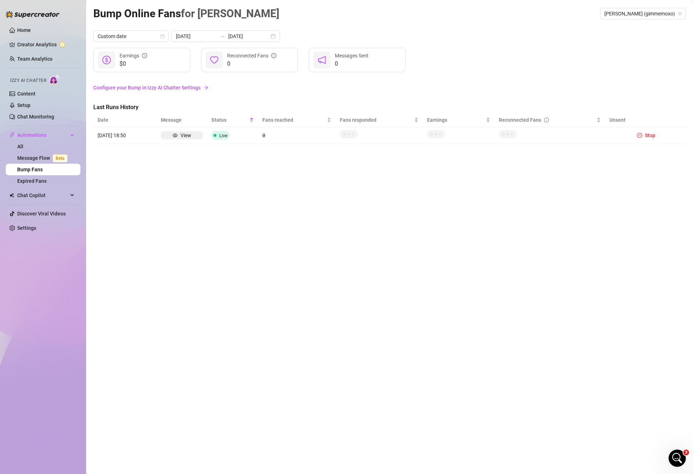
click at [240, 30] on div "Bump Online Fans for [PERSON_NAME] (gimmemoxo) Custom date [DATE] [DATE] $0 Ear…" at bounding box center [389, 228] width 593 height 447
click at [116, 132] on article "[DATE] 18:50" at bounding box center [125, 135] width 55 height 8
click at [135, 90] on link "Configure your Bump in Izzy AI Chatter Settings" at bounding box center [389, 88] width 593 height 8
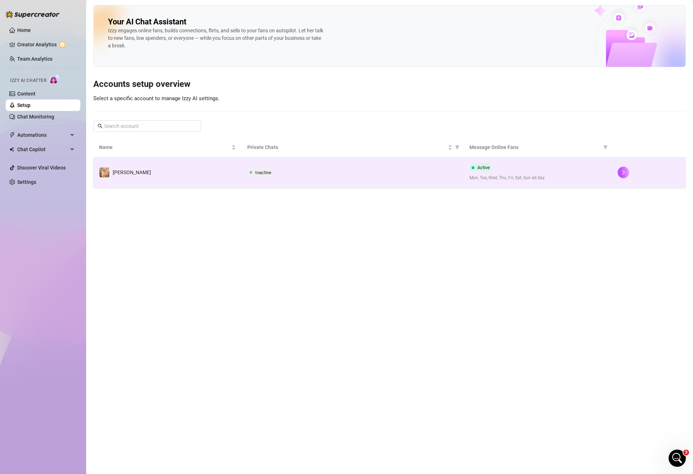
click at [263, 172] on span "Inactive" at bounding box center [263, 172] width 16 height 5
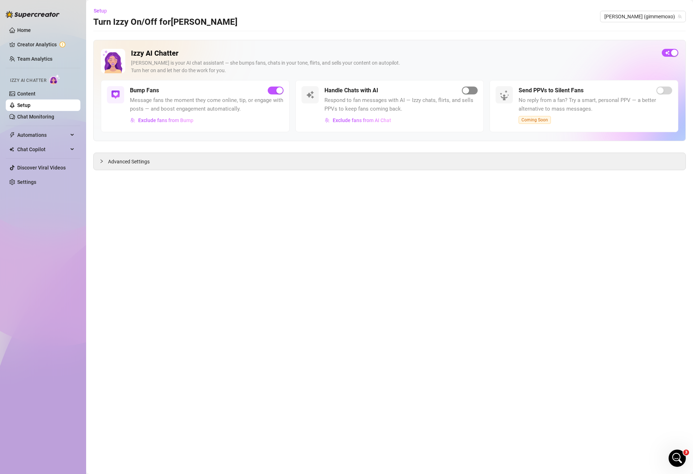
click at [464, 91] on div "button" at bounding box center [466, 90] width 6 height 6
click at [676, 460] on icon "Open Intercom Messenger" at bounding box center [677, 457] width 12 height 12
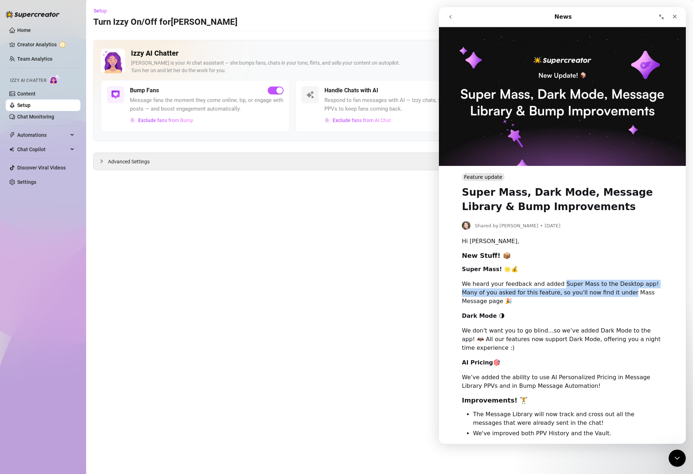
click at [449, 13] on button "go back" at bounding box center [451, 17] width 14 height 14
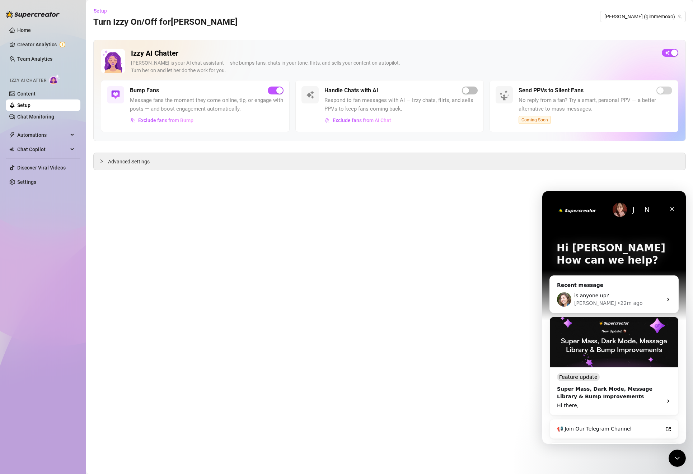
click at [554, 198] on div "J N Hi [PERSON_NAME] 👋 How can we help?" at bounding box center [614, 255] width 129 height 129
click at [554, 197] on div "J N Hi [PERSON_NAME] 👋 How can we help?" at bounding box center [614, 255] width 129 height 129
click at [547, 207] on div "J N Hi [PERSON_NAME] 👋 How can we help? Recent message is anyone up? [PERSON_NA…" at bounding box center [614, 357] width 144 height 332
click at [563, 210] on img "Intercom messenger" at bounding box center [578, 210] width 42 height 9
click at [672, 209] on icon "Close" at bounding box center [673, 209] width 4 height 4
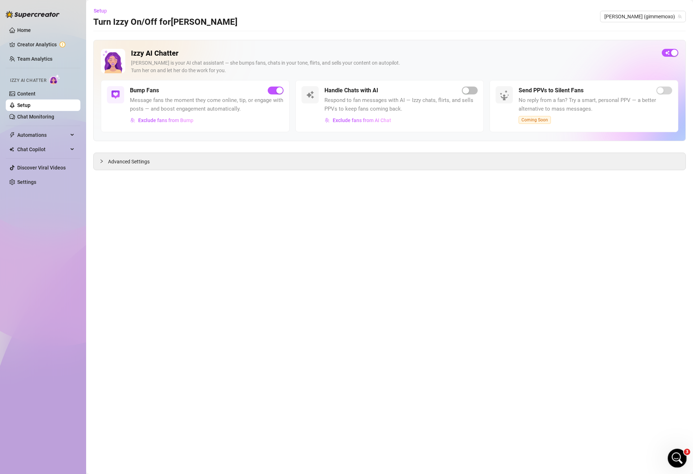
click at [677, 461] on icon "Open Intercom Messenger" at bounding box center [677, 457] width 12 height 12
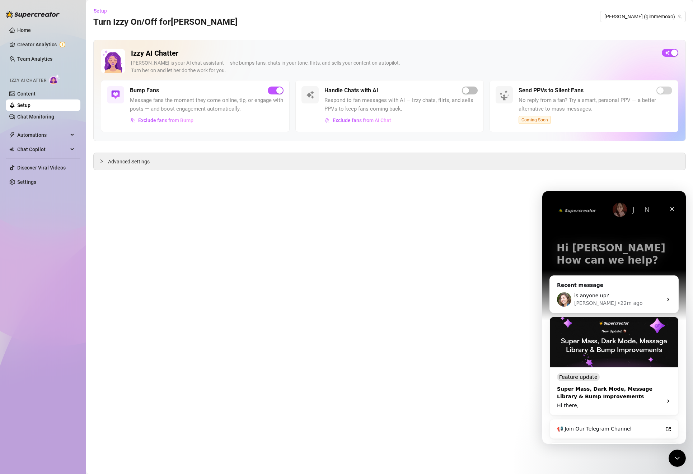
scroll to position [79, 0]
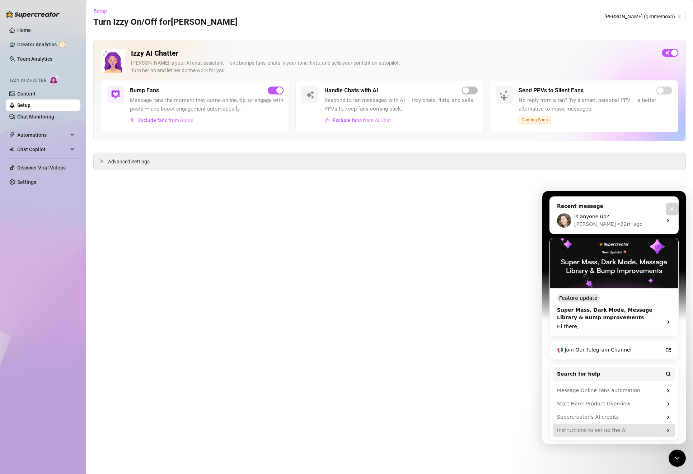
click at [592, 431] on div "Instructions to set up the AI" at bounding box center [610, 431] width 106 height 8
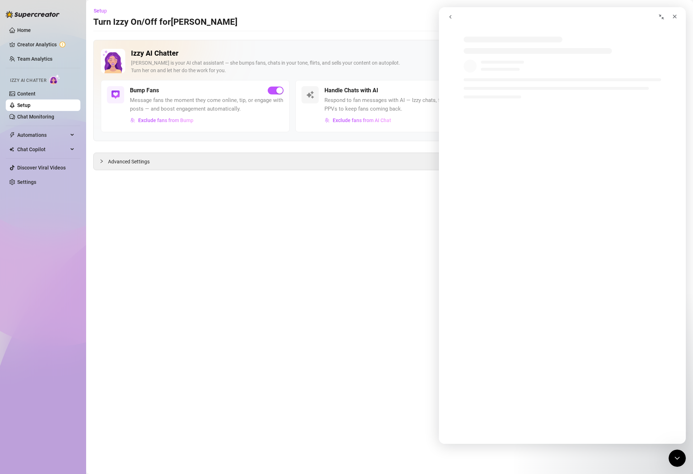
scroll to position [0, 0]
click at [676, 22] on div "Close" at bounding box center [674, 16] width 13 height 13
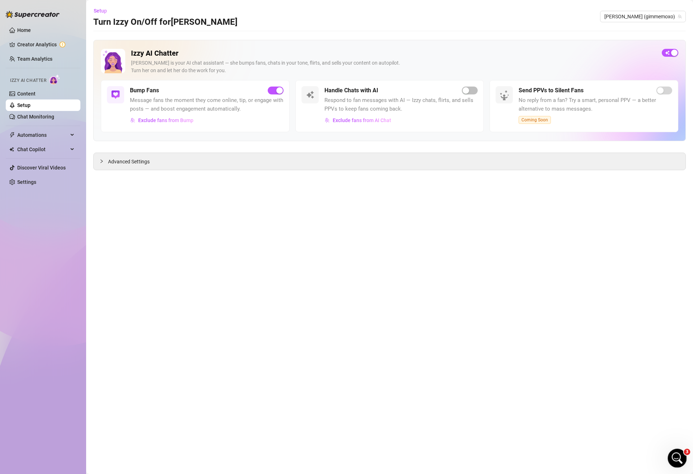
click at [685, 451] on span "3" at bounding box center [687, 452] width 6 height 6
click html
click at [676, 452] on icon "Open Intercom Messenger" at bounding box center [677, 457] width 12 height 12
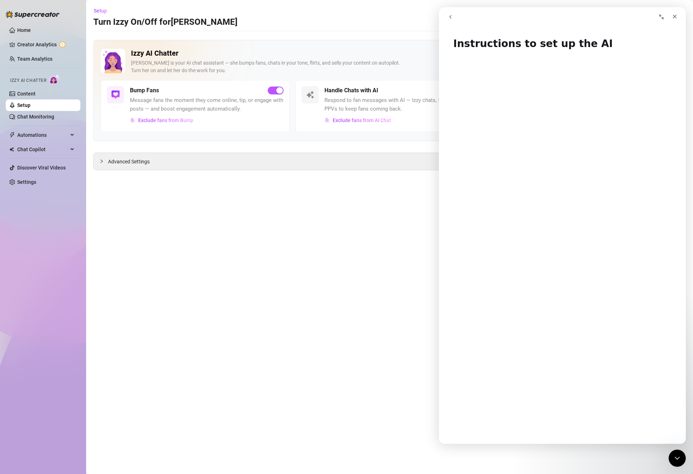
click at [449, 17] on icon "go back" at bounding box center [451, 17] width 6 height 6
click at [446, 15] on button "go back" at bounding box center [451, 17] width 14 height 14
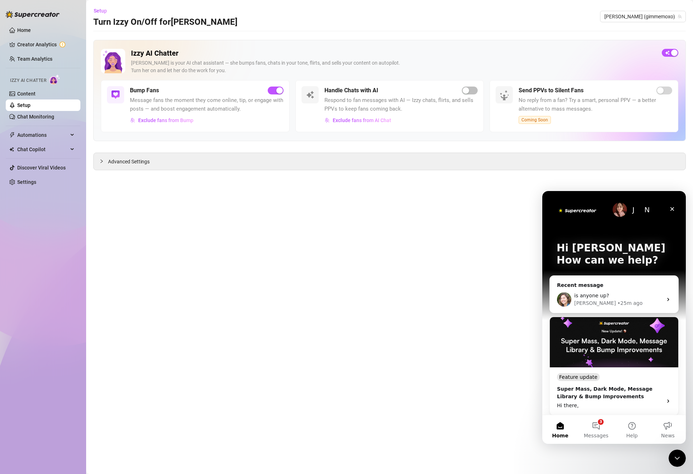
click at [593, 253] on p "Hi [PERSON_NAME]" at bounding box center [614, 248] width 115 height 12
click at [611, 299] on div "[PERSON_NAME] • 25m ago" at bounding box center [618, 303] width 88 height 8
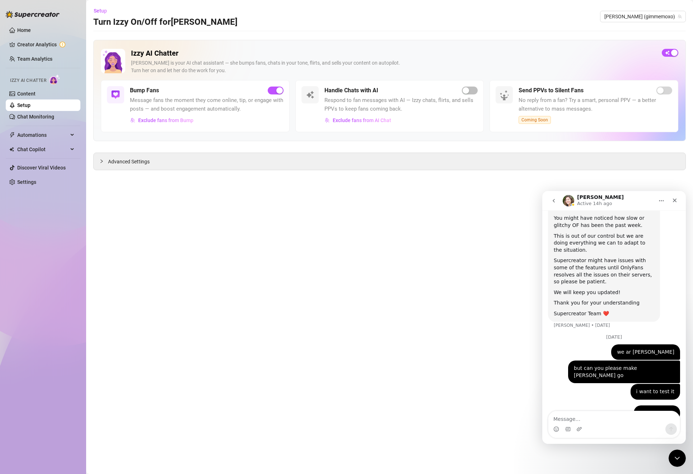
scroll to position [70, 0]
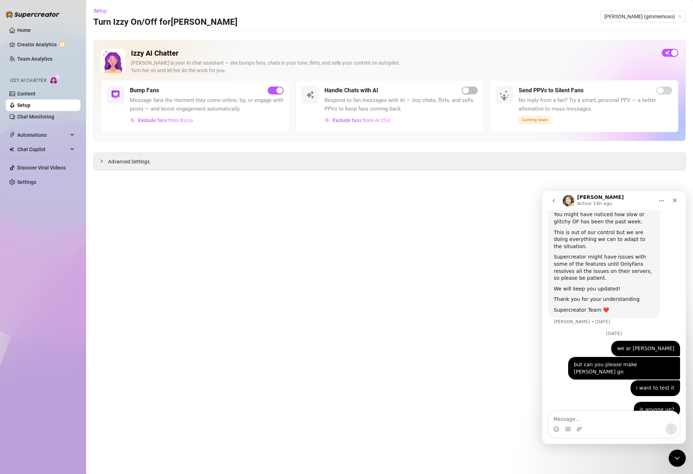
click at [552, 203] on icon "go back" at bounding box center [554, 201] width 6 height 6
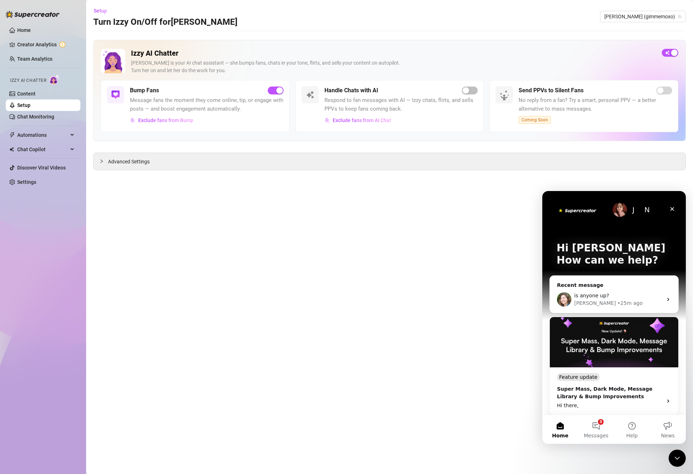
scroll to position [0, 0]
click at [617, 299] on div "• 25m ago" at bounding box center [629, 303] width 25 height 8
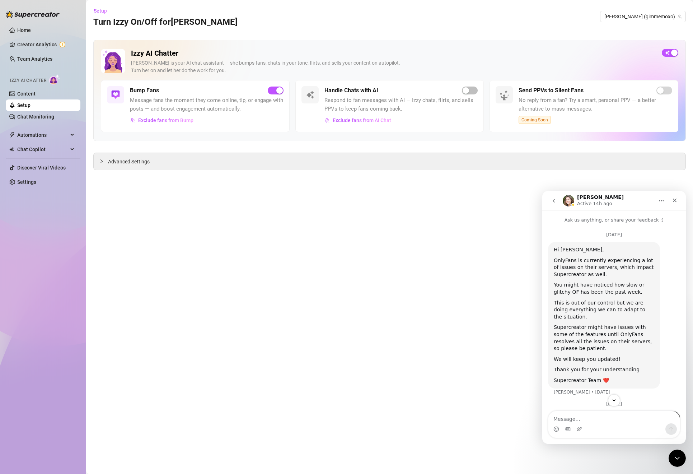
click at [555, 197] on button "go back" at bounding box center [554, 201] width 14 height 14
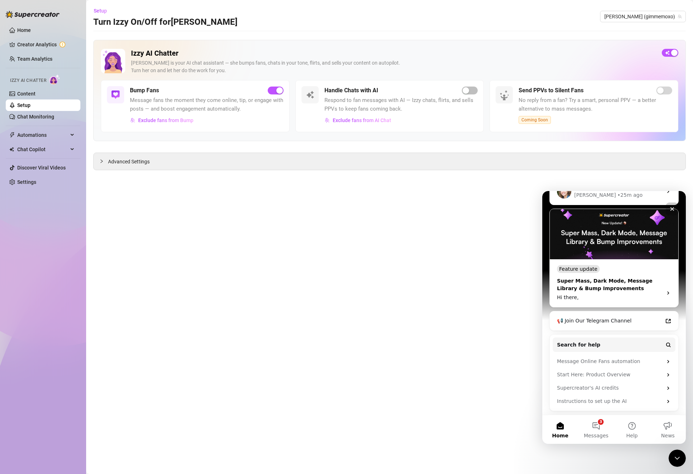
scroll to position [107, 0]
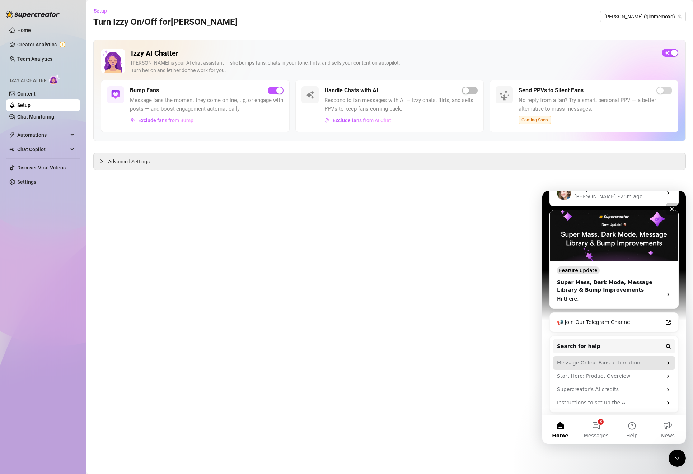
click at [626, 360] on div "Message Online Fans automation" at bounding box center [610, 363] width 106 height 8
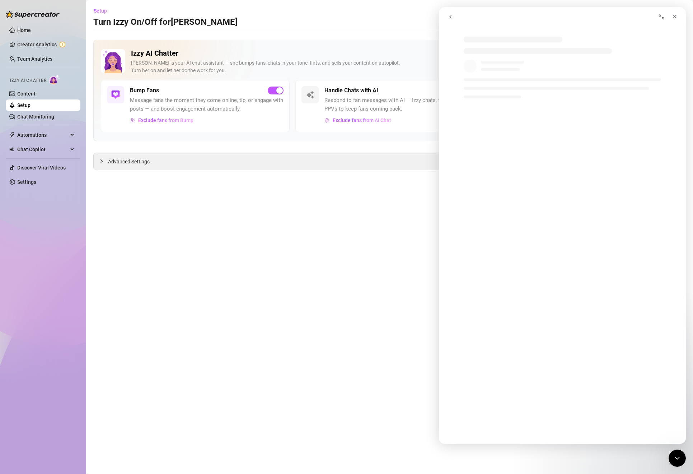
scroll to position [0, 0]
